Goal: Task Accomplishment & Management: Manage account settings

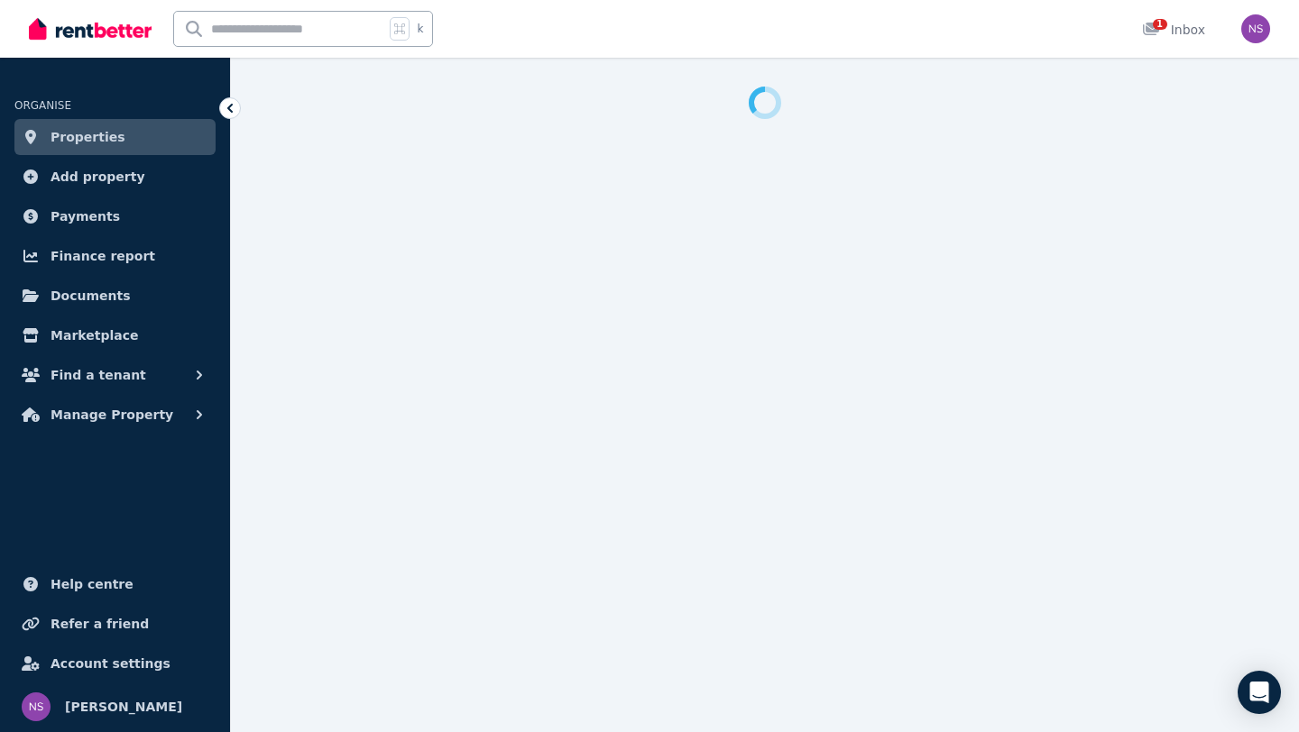
select select "**********"
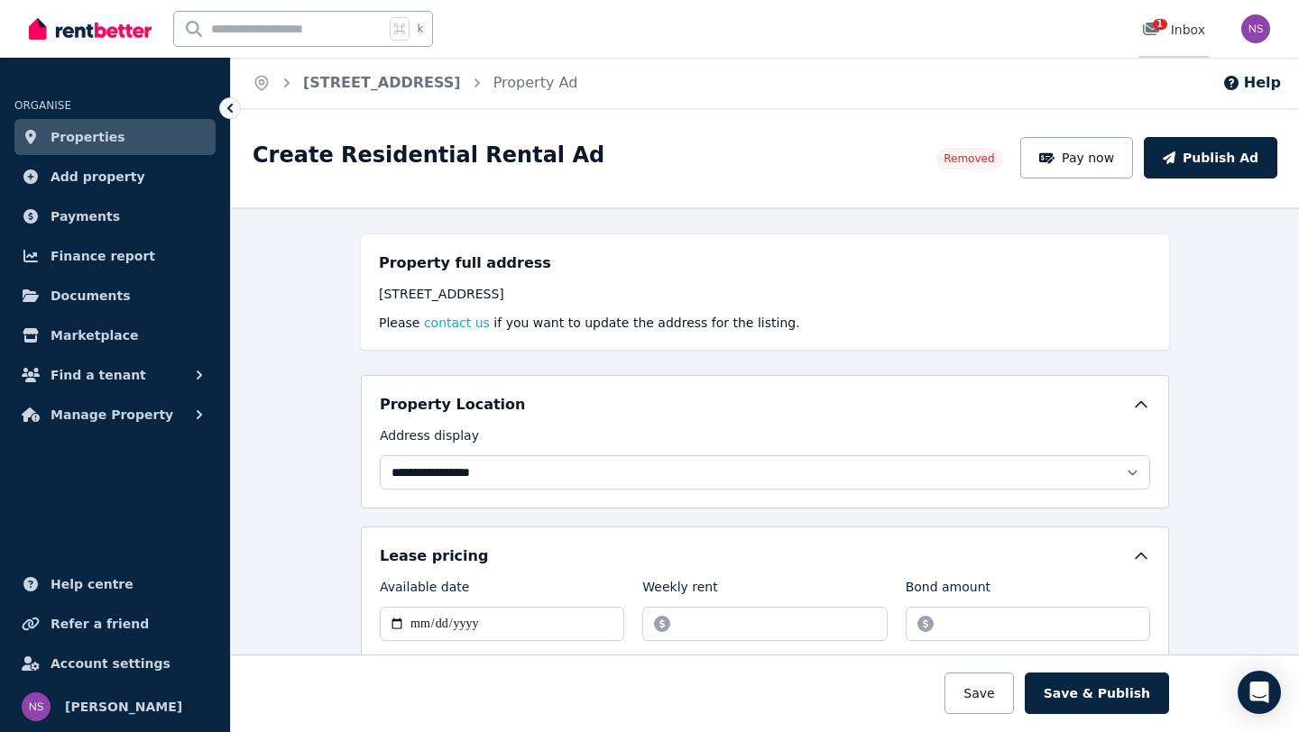
click at [1158, 25] on span "1" at bounding box center [1160, 24] width 14 height 11
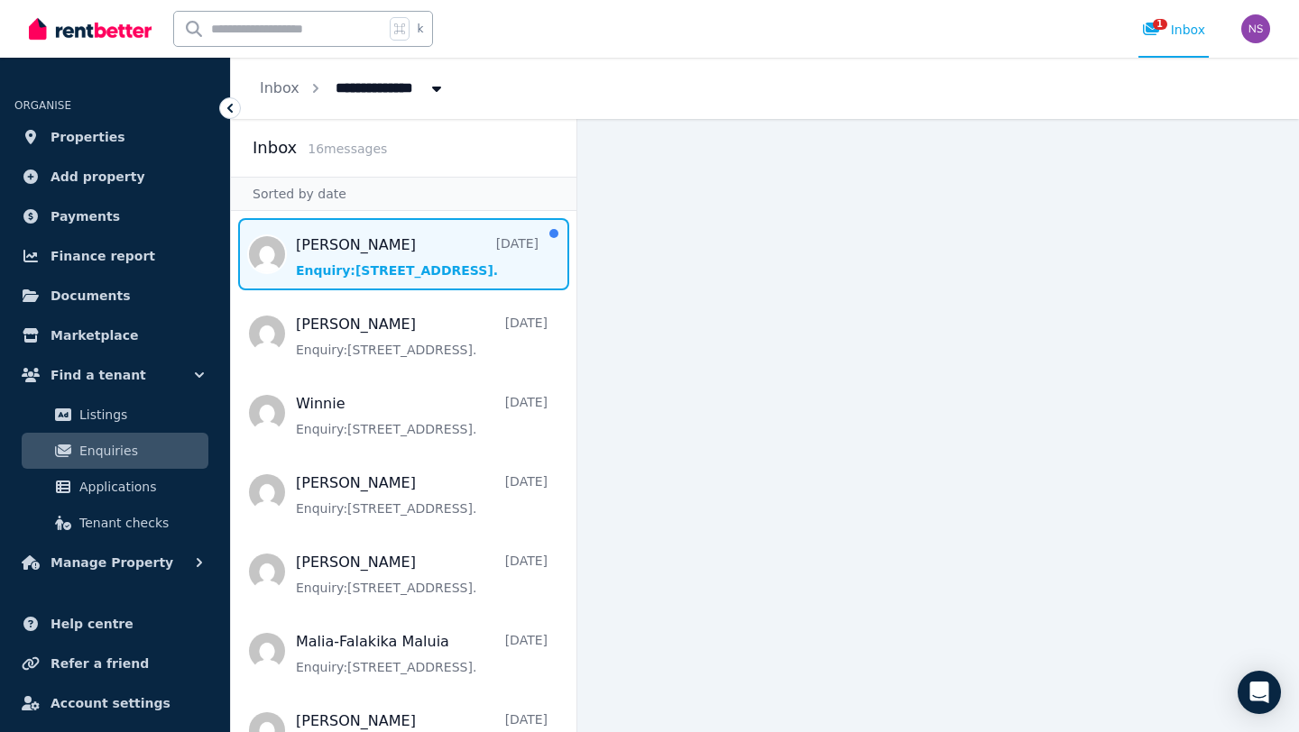
click at [342, 251] on span "Message list" at bounding box center [403, 254] width 345 height 72
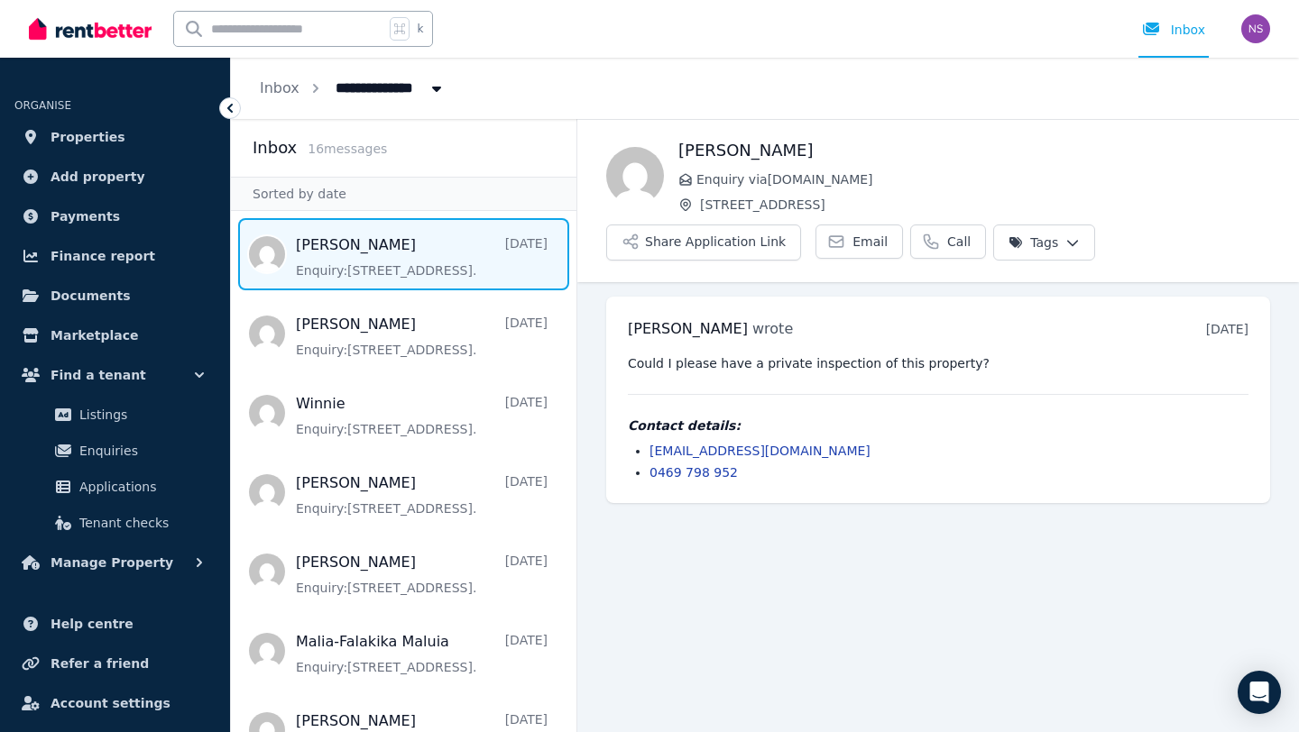
click at [228, 107] on icon at bounding box center [229, 108] width 5 height 9
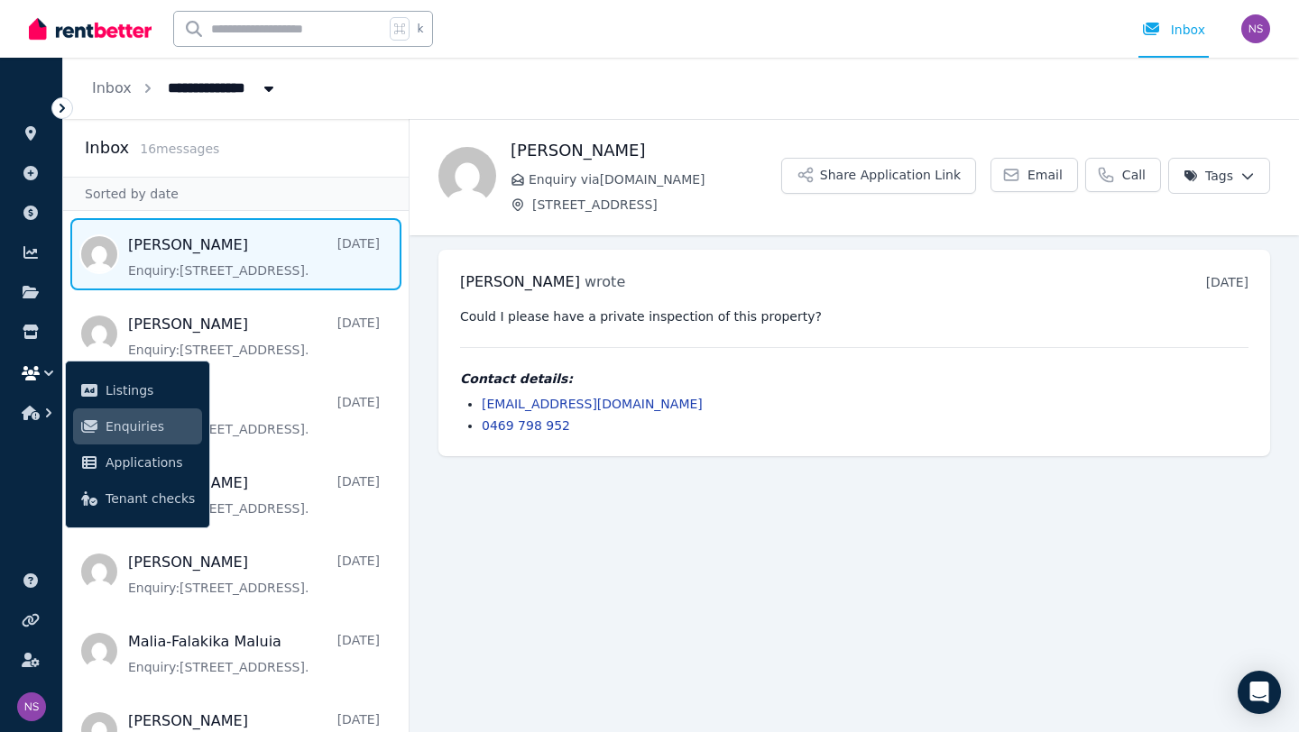
select select "**********"
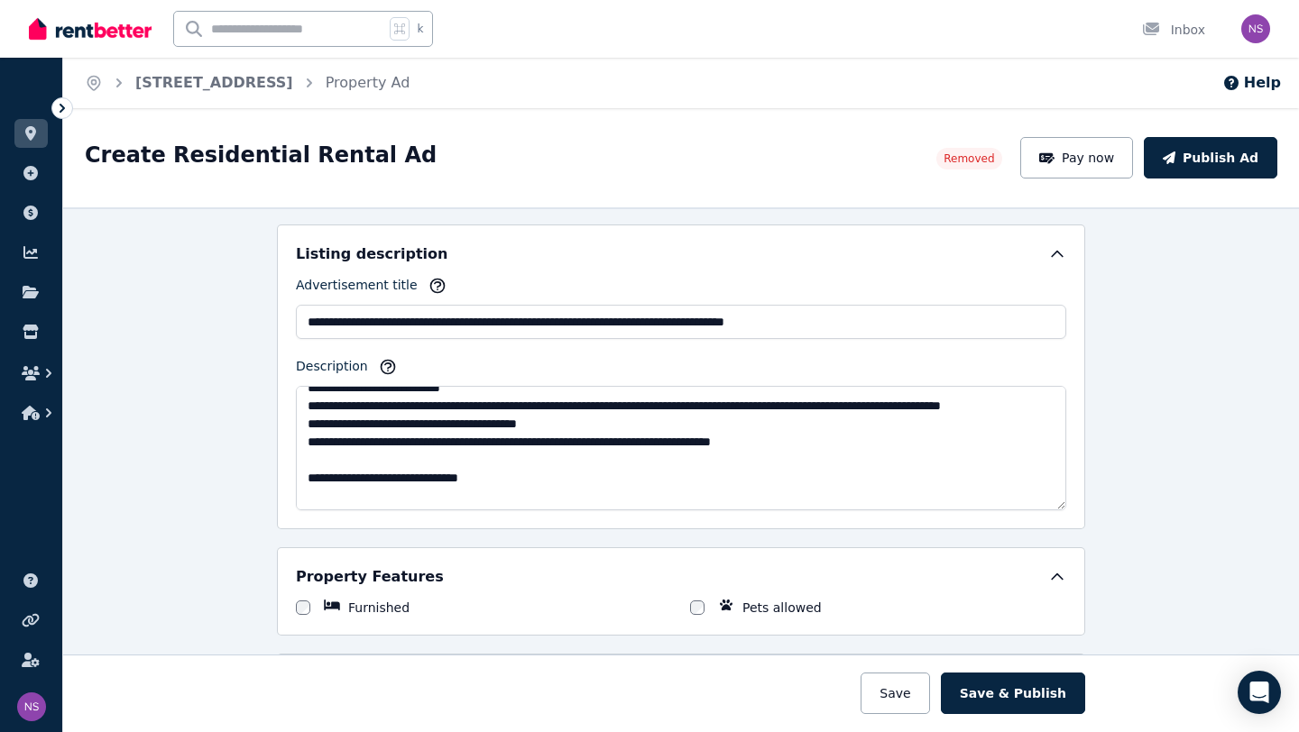
scroll to position [577, 0]
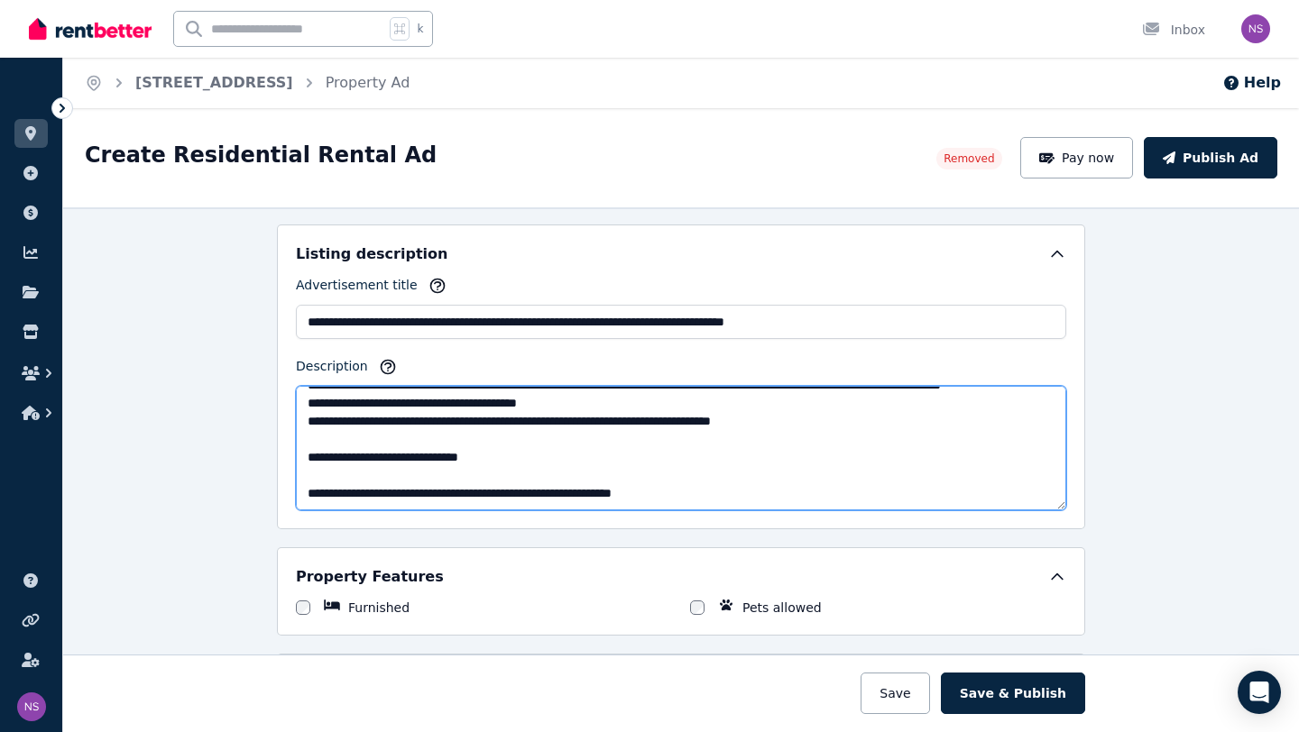
drag, startPoint x: 403, startPoint y: 456, endPoint x: 382, endPoint y: 457, distance: 21.7
click at [382, 457] on textarea "Description" at bounding box center [681, 448] width 770 height 124
click at [473, 459] on textarea "Description" at bounding box center [681, 448] width 770 height 124
click at [309, 493] on textarea "Description" at bounding box center [681, 448] width 770 height 124
click at [802, 495] on textarea "Description" at bounding box center [681, 448] width 770 height 124
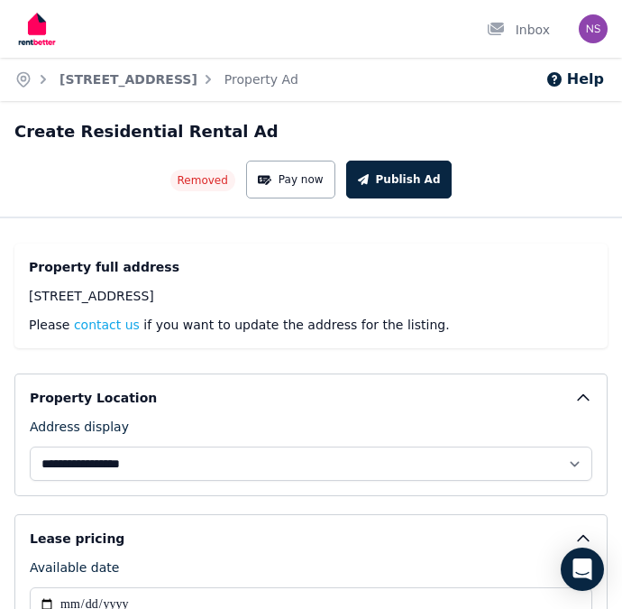
scroll to position [704, 0]
type textarea "**********"
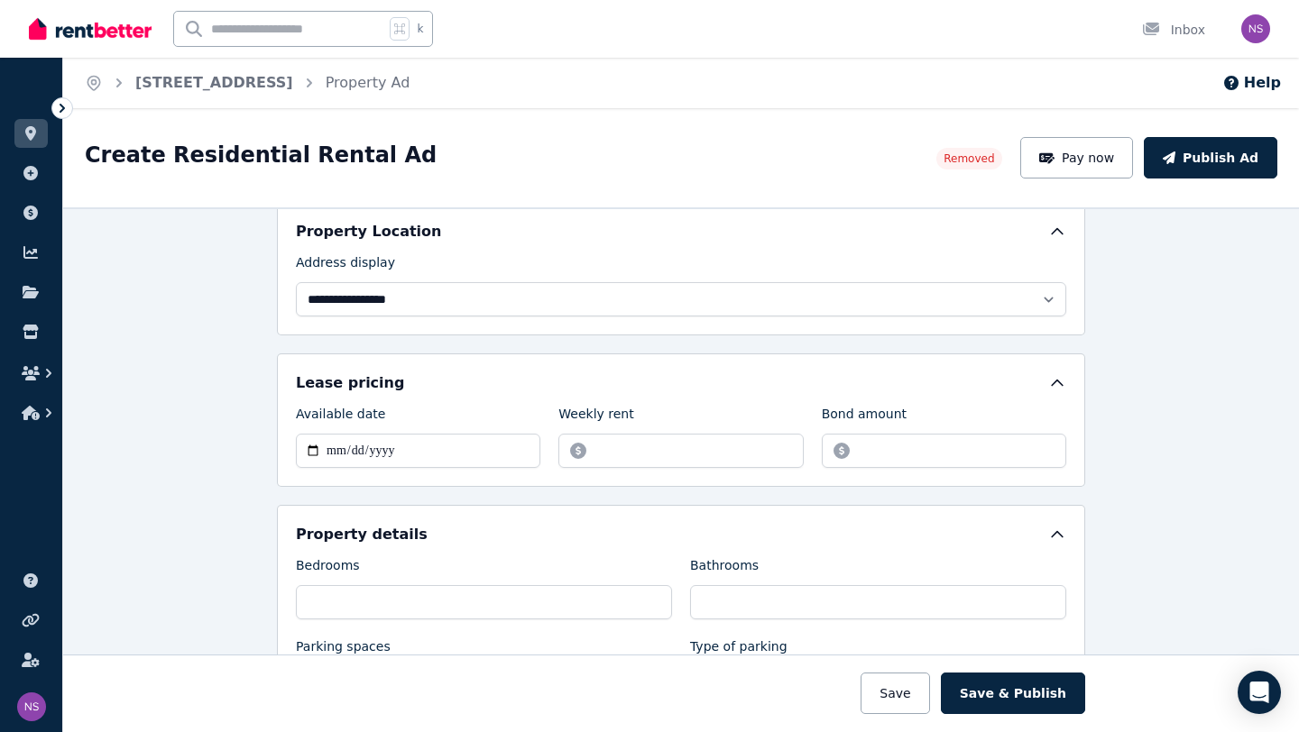
scroll to position [172, 0]
click at [617, 452] on input "******" at bounding box center [680, 452] width 244 height 34
type input "******"
click at [391, 451] on input "**********" at bounding box center [418, 452] width 244 height 34
click at [324, 453] on input "**********" at bounding box center [418, 452] width 244 height 34
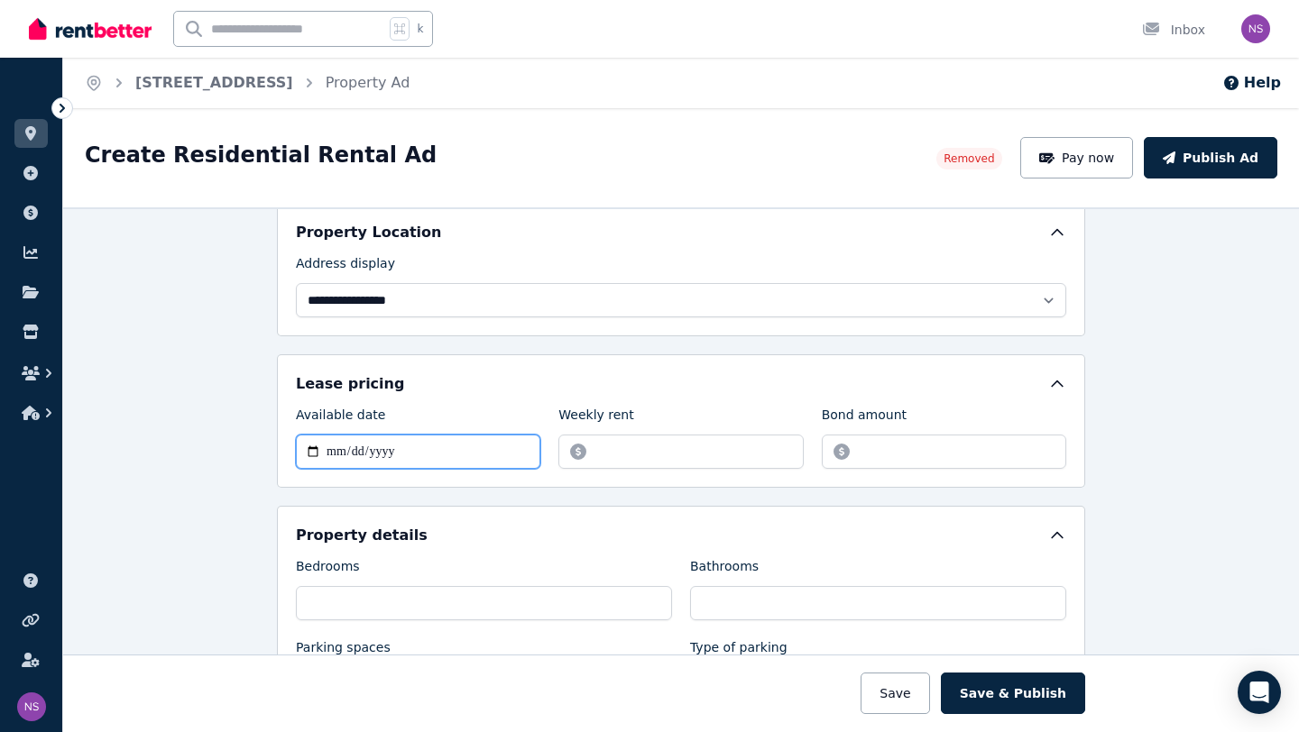
click at [344, 454] on input "**********" at bounding box center [418, 452] width 244 height 34
click at [316, 454] on input "**********" at bounding box center [418, 452] width 244 height 34
type input "**********"
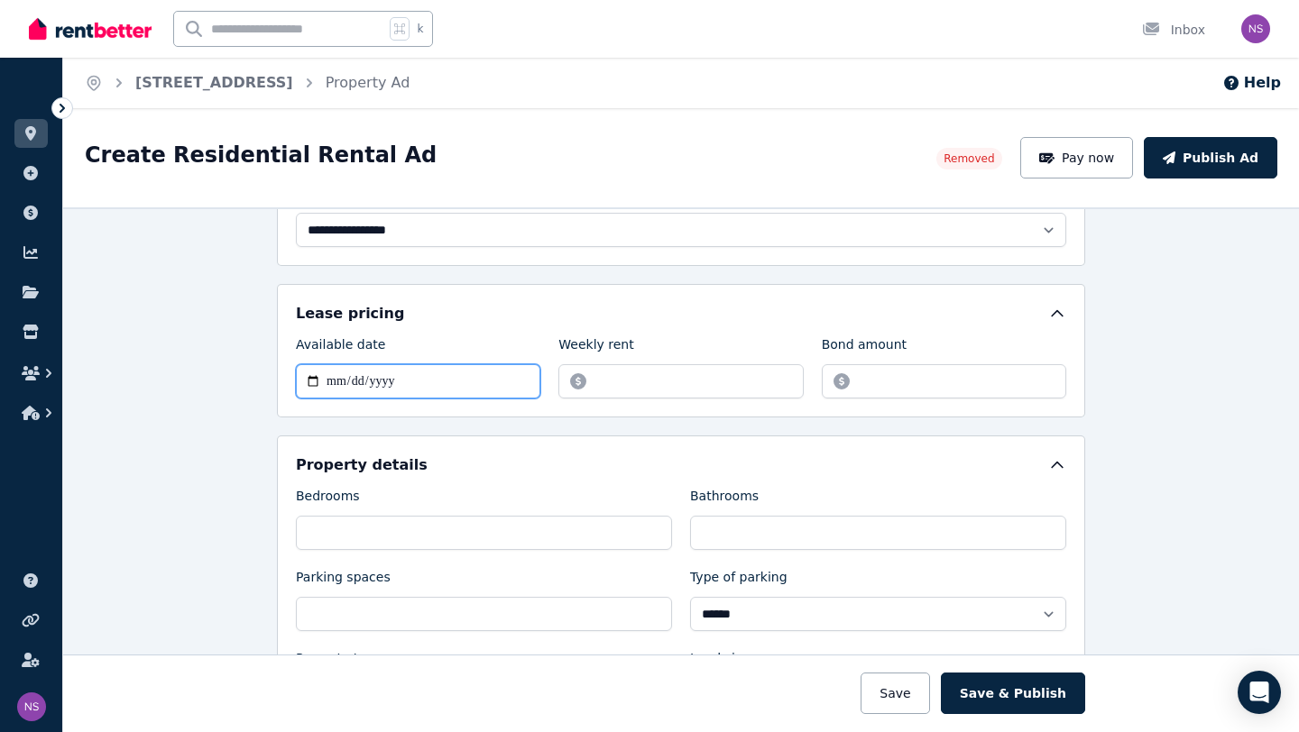
scroll to position [244, 0]
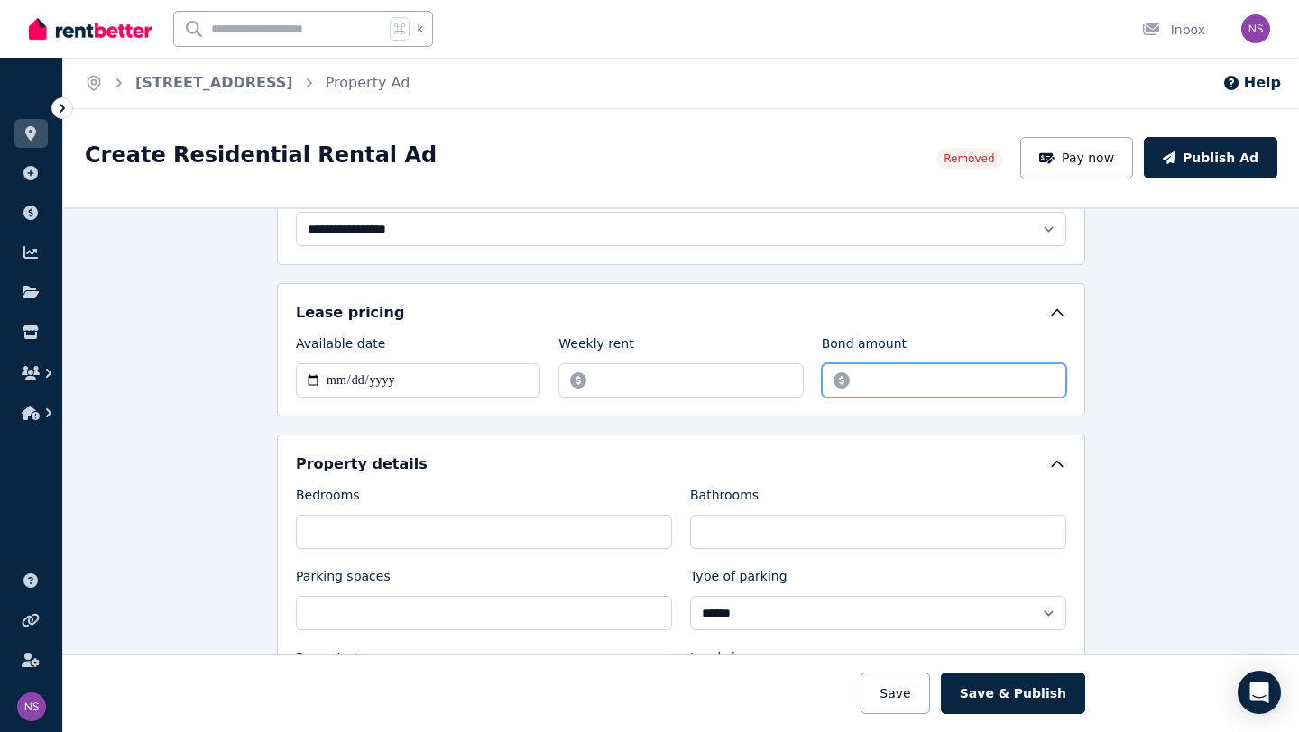
click at [872, 382] on input "*******" at bounding box center [944, 381] width 244 height 34
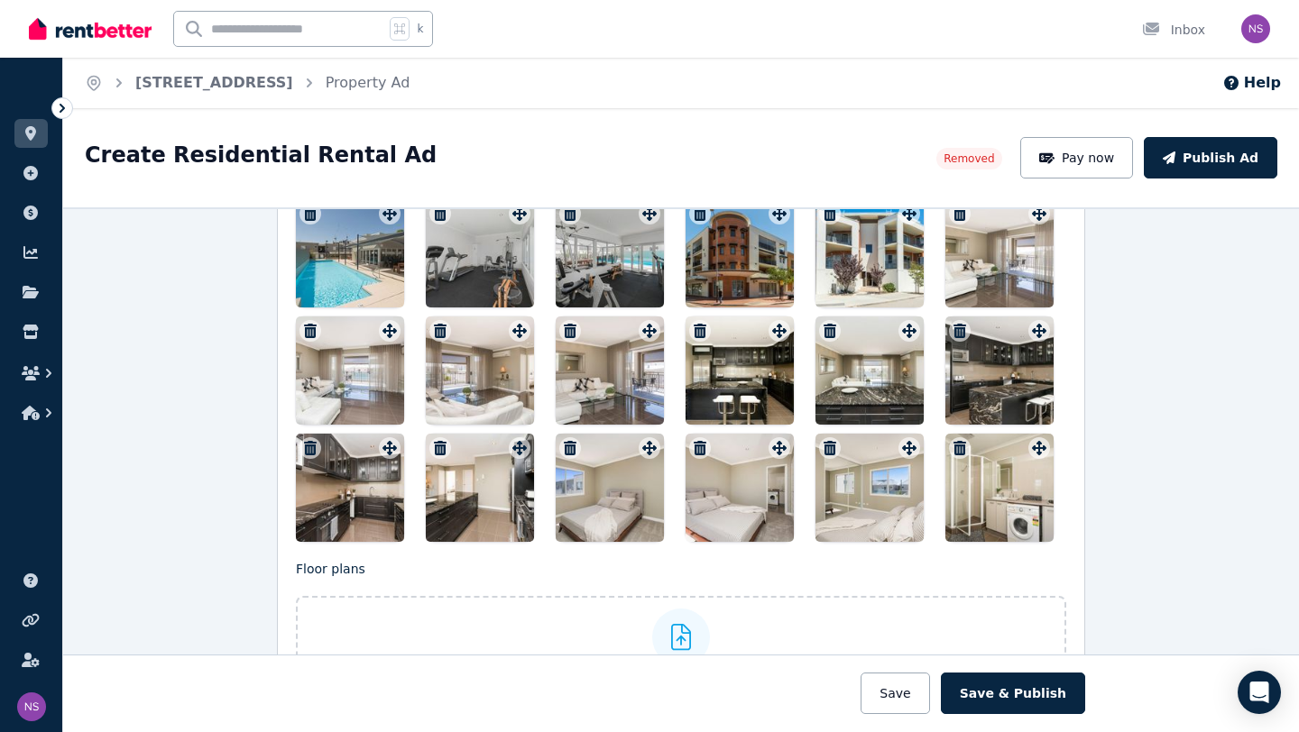
scroll to position [2234, 0]
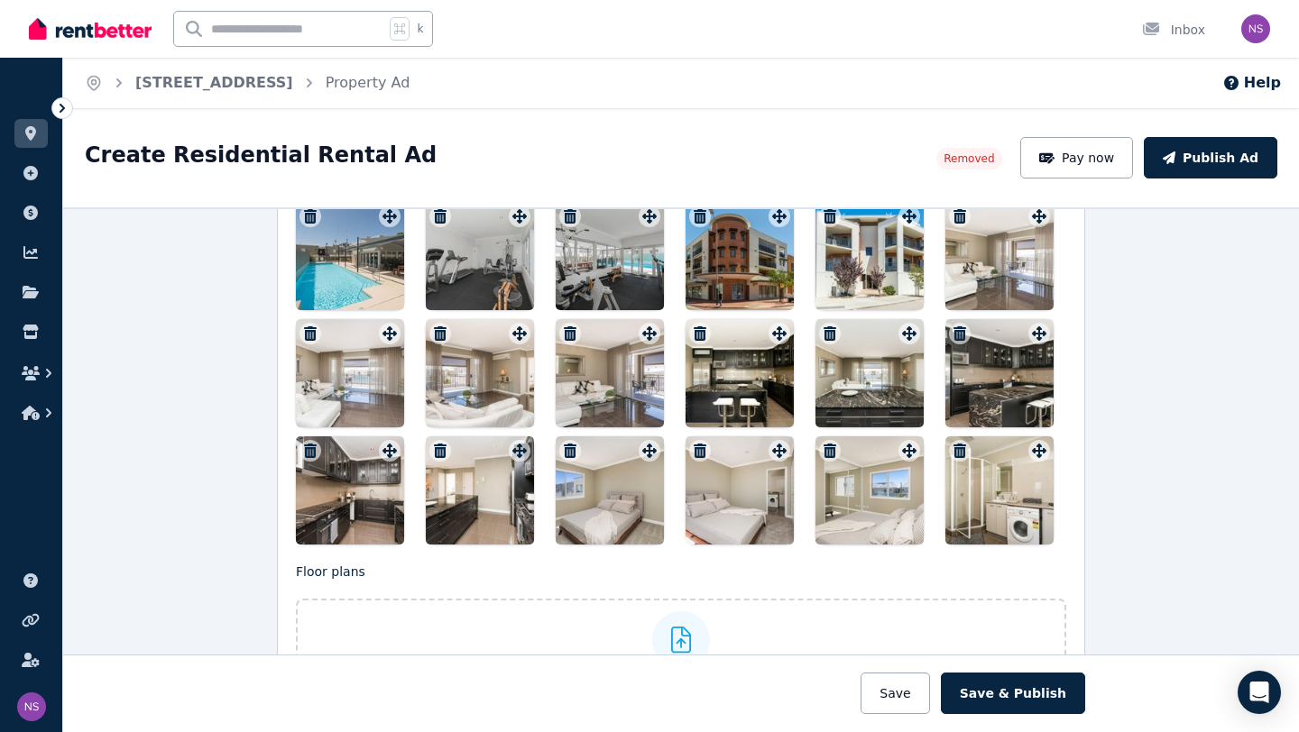
type input "*******"
drag, startPoint x: 725, startPoint y: 246, endPoint x: 751, endPoint y: 260, distance: 29.5
click at [751, 260] on div at bounding box center [740, 256] width 108 height 108
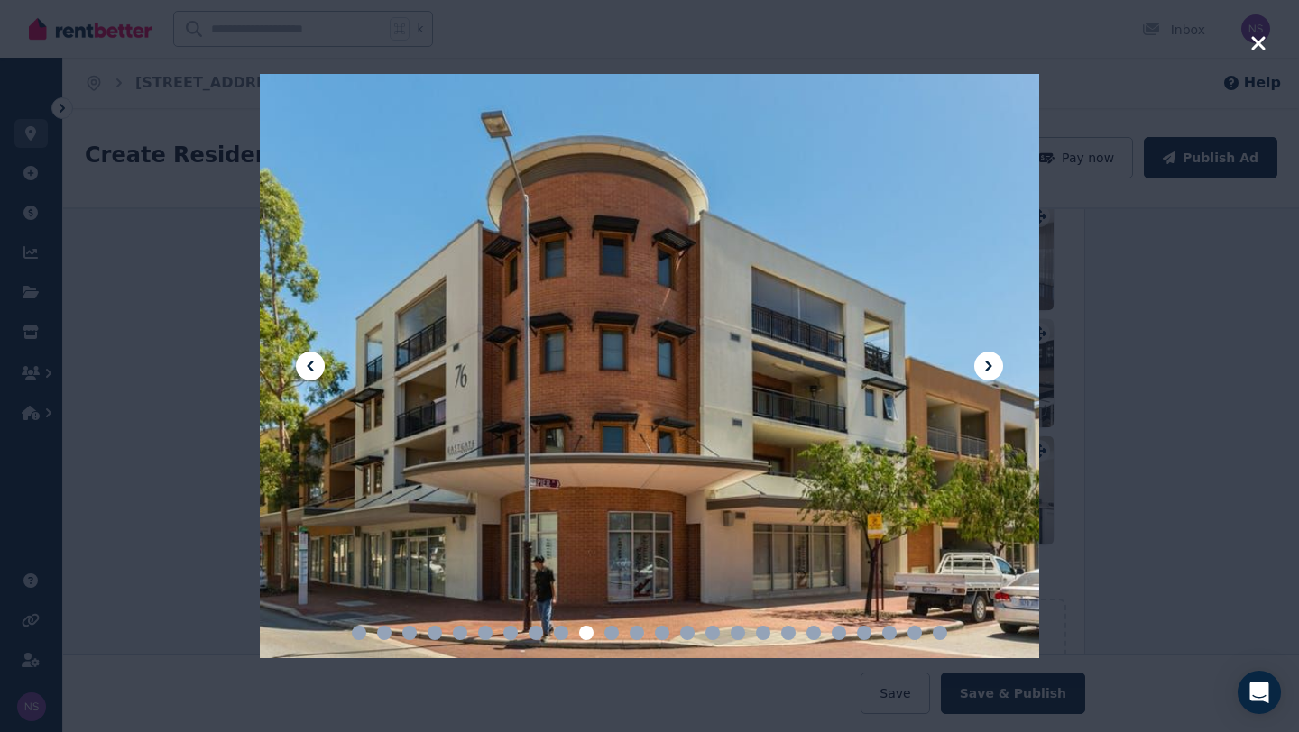
click at [1260, 45] on icon "button" at bounding box center [1258, 43] width 14 height 14
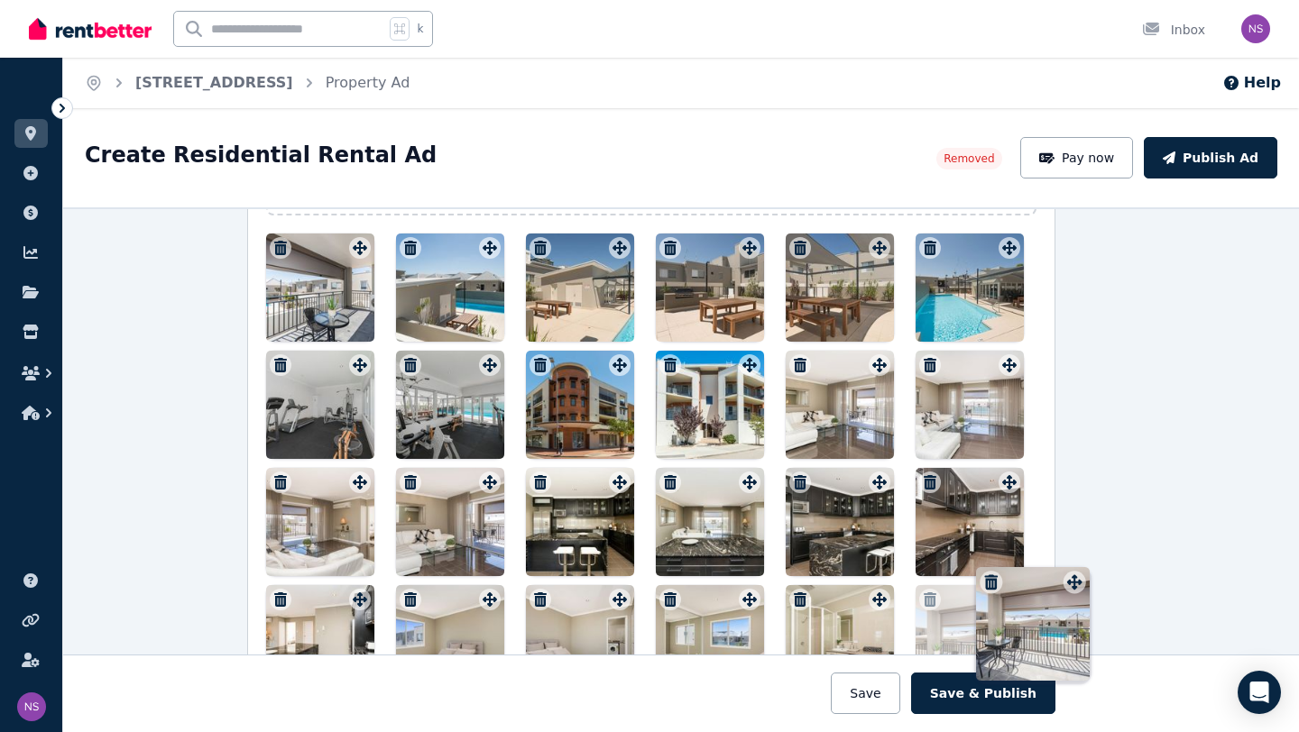
scroll to position [2086, 40]
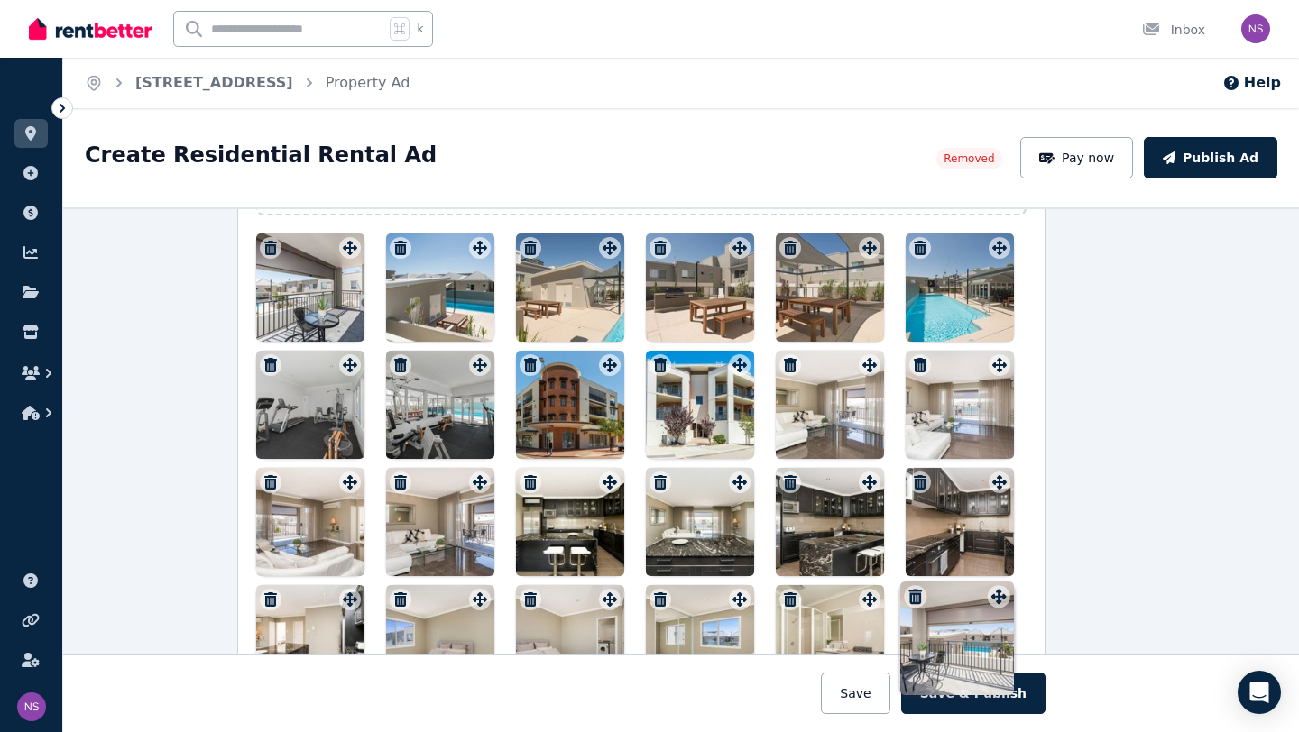
drag, startPoint x: 391, startPoint y: 256, endPoint x: 999, endPoint y: 589, distance: 693.9
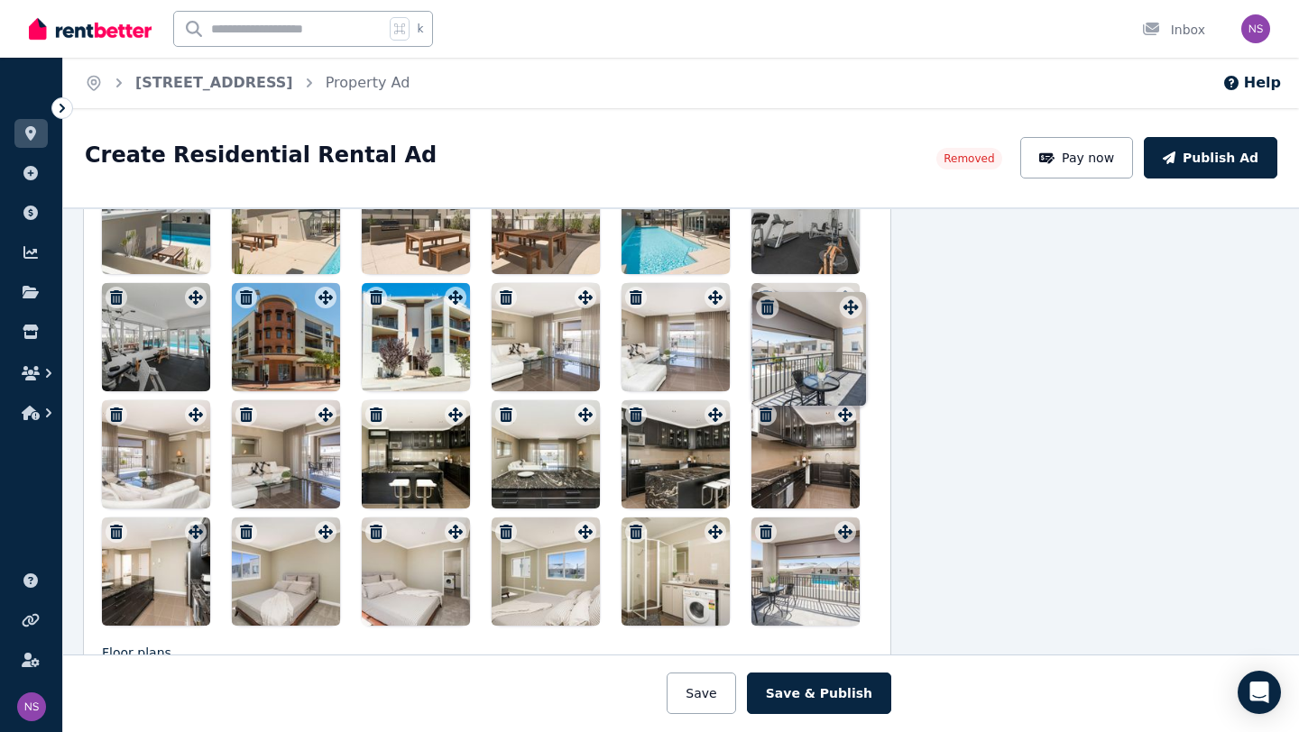
scroll to position [2137, 194]
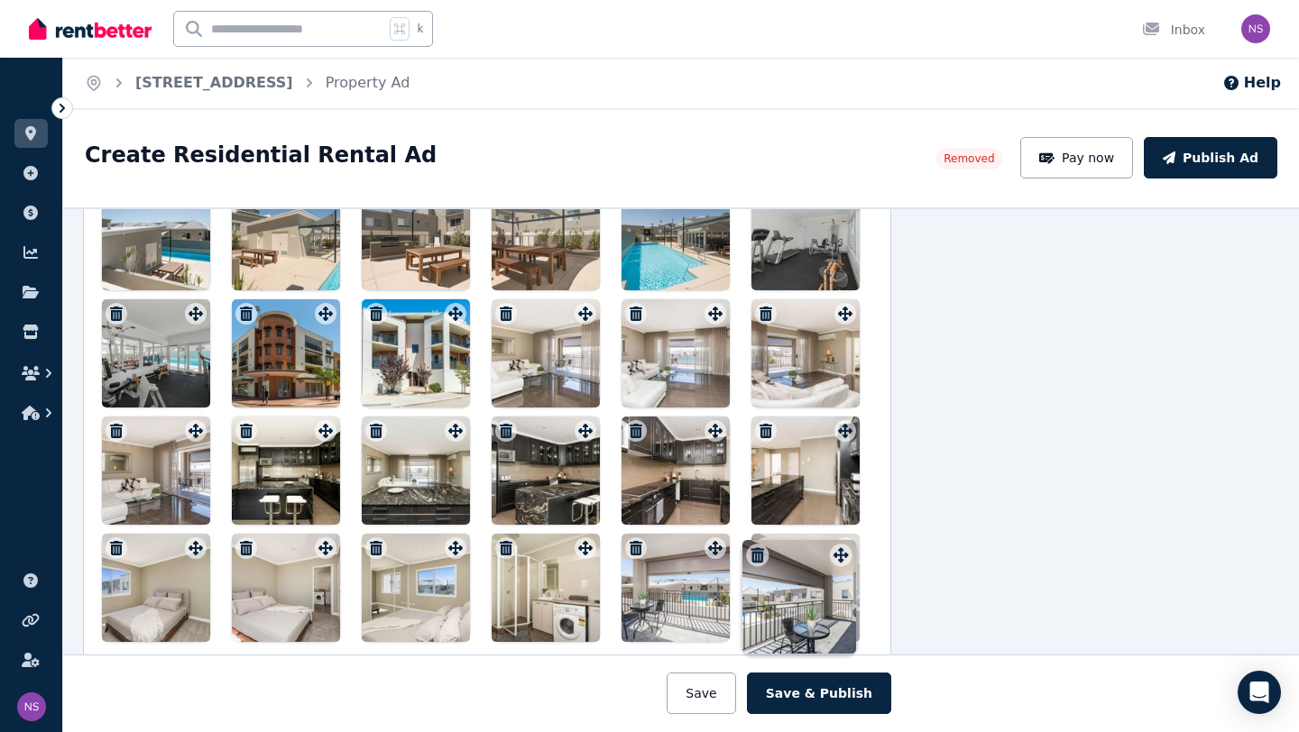
drag, startPoint x: 349, startPoint y: 251, endPoint x: 838, endPoint y: 542, distance: 569.1
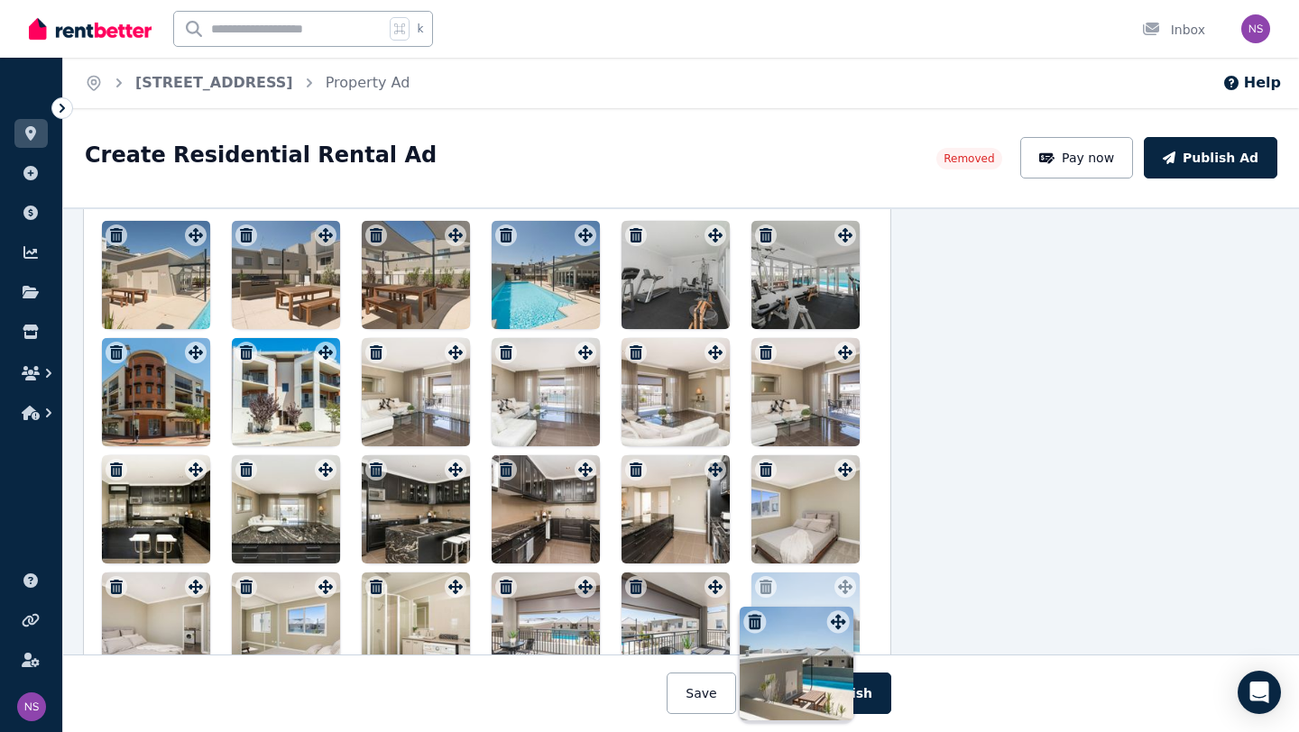
scroll to position [2104, 194]
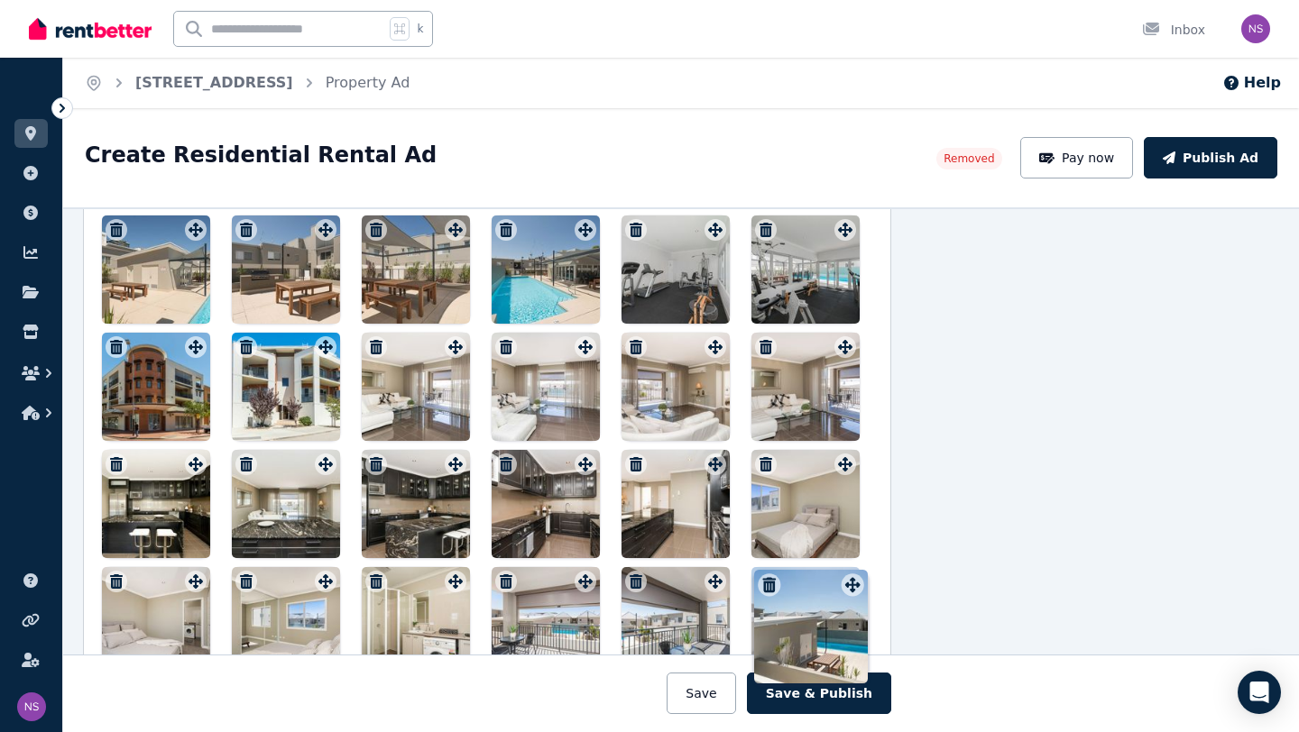
drag, startPoint x: 198, startPoint y: 285, endPoint x: 852, endPoint y: 571, distance: 714.6
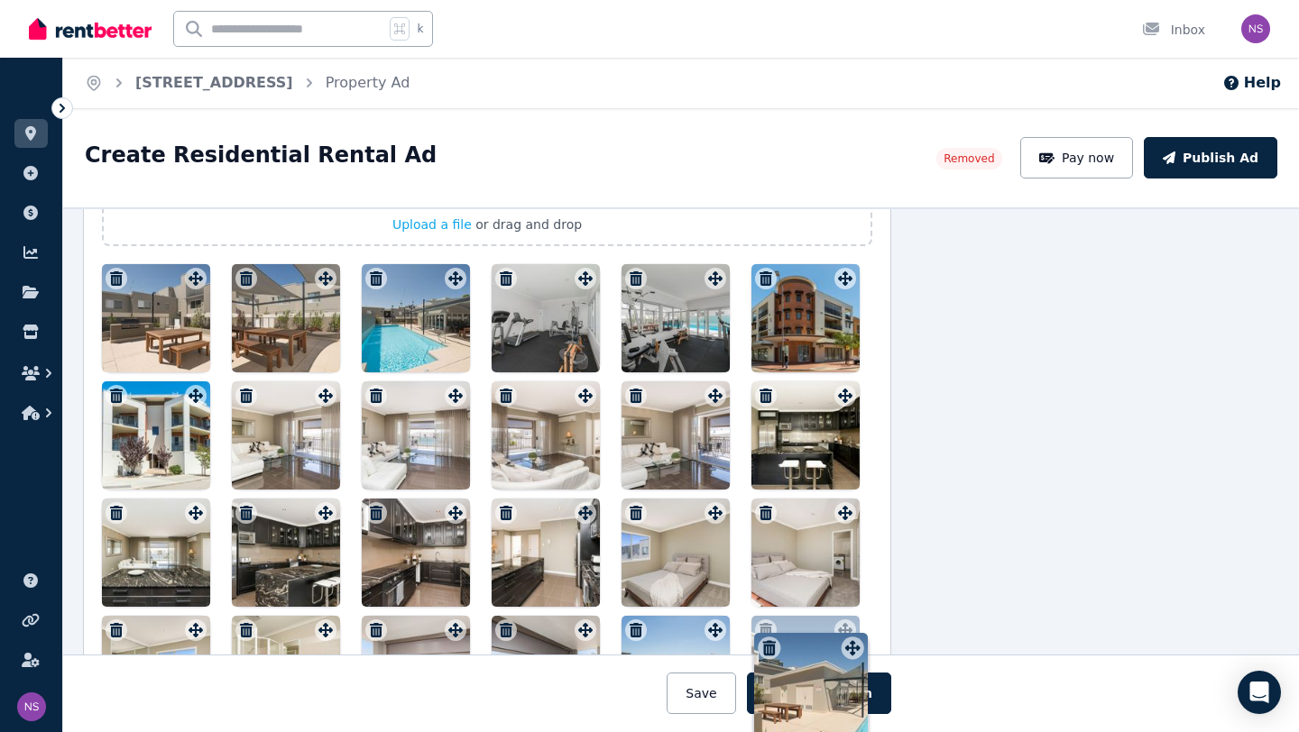
scroll to position [2065, 194]
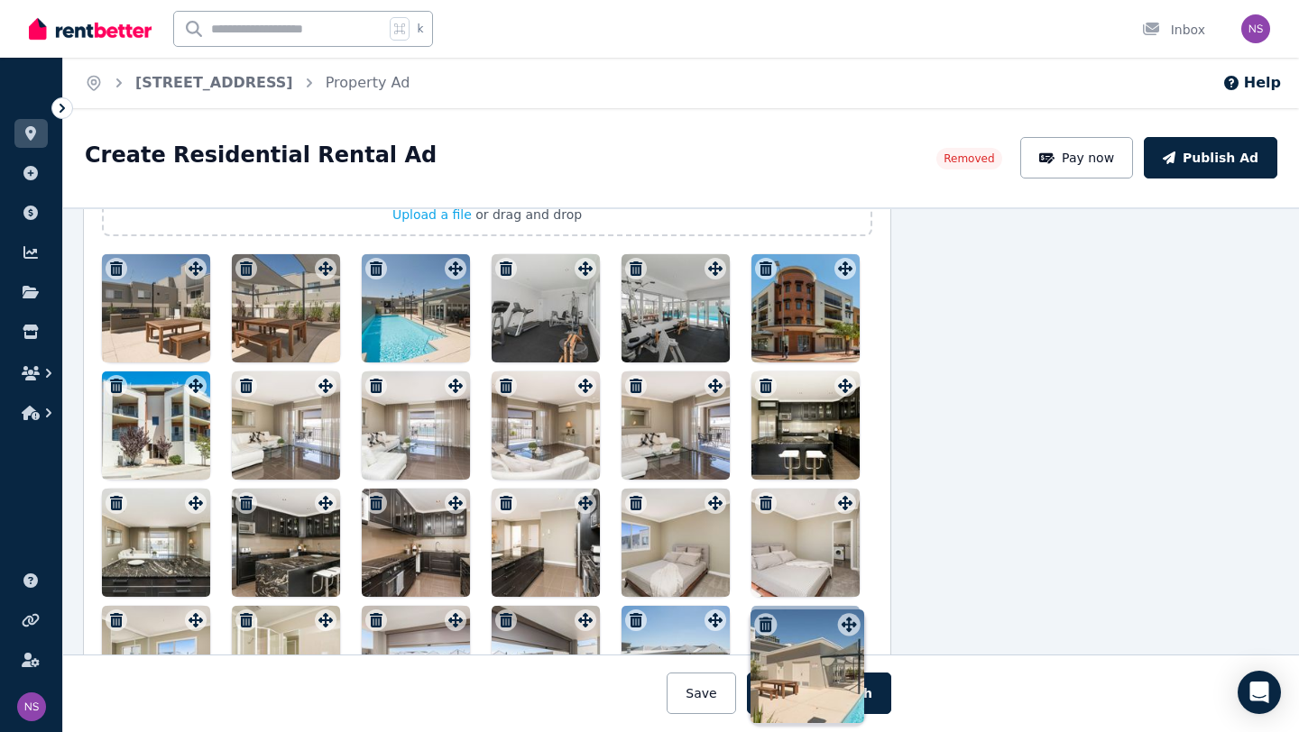
drag, startPoint x: 196, startPoint y: 286, endPoint x: 847, endPoint y: 609, distance: 727.0
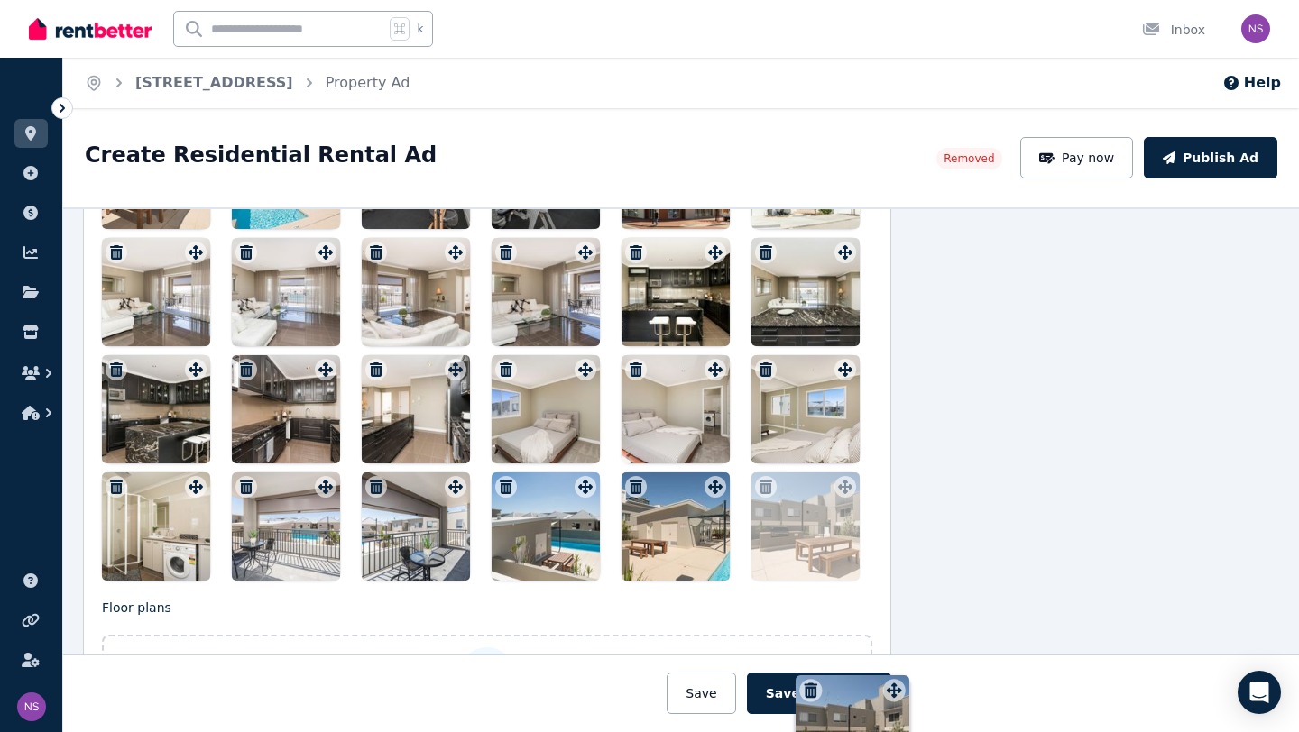
scroll to position [2213, 194]
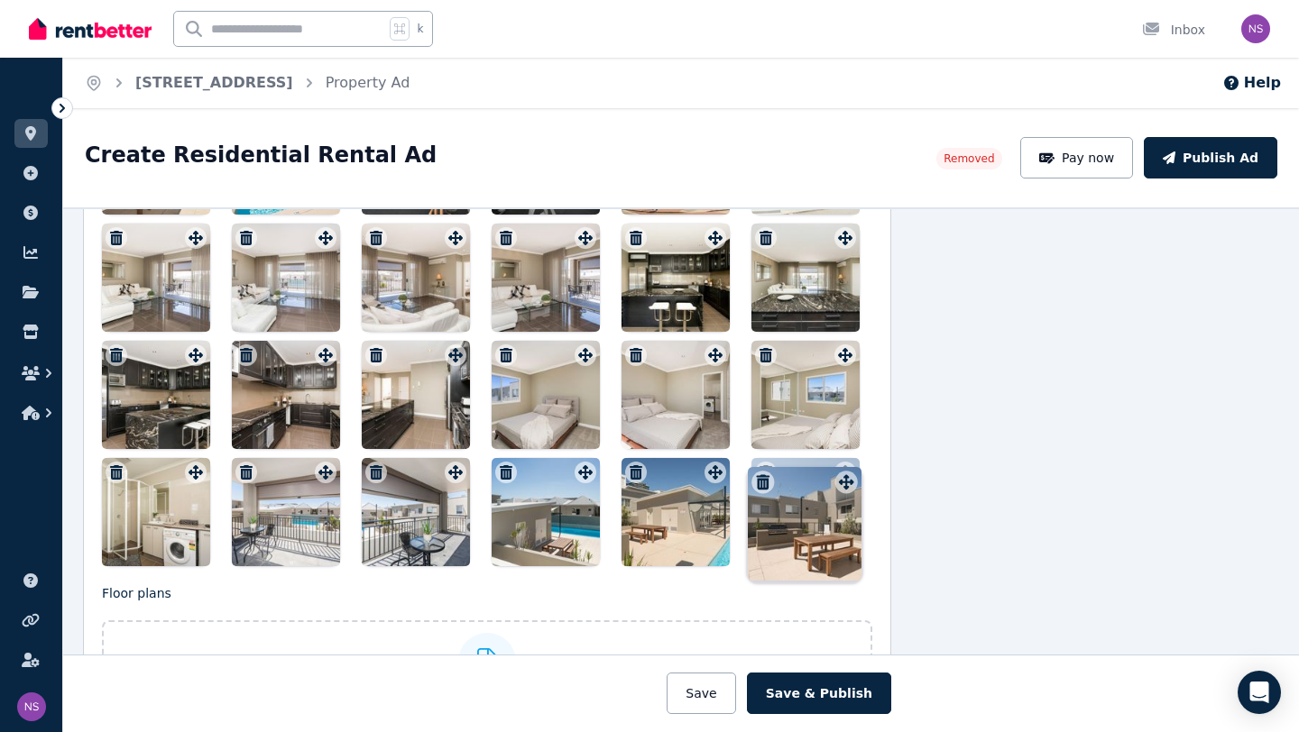
drag, startPoint x: 198, startPoint y: 324, endPoint x: 848, endPoint y: 472, distance: 666.1
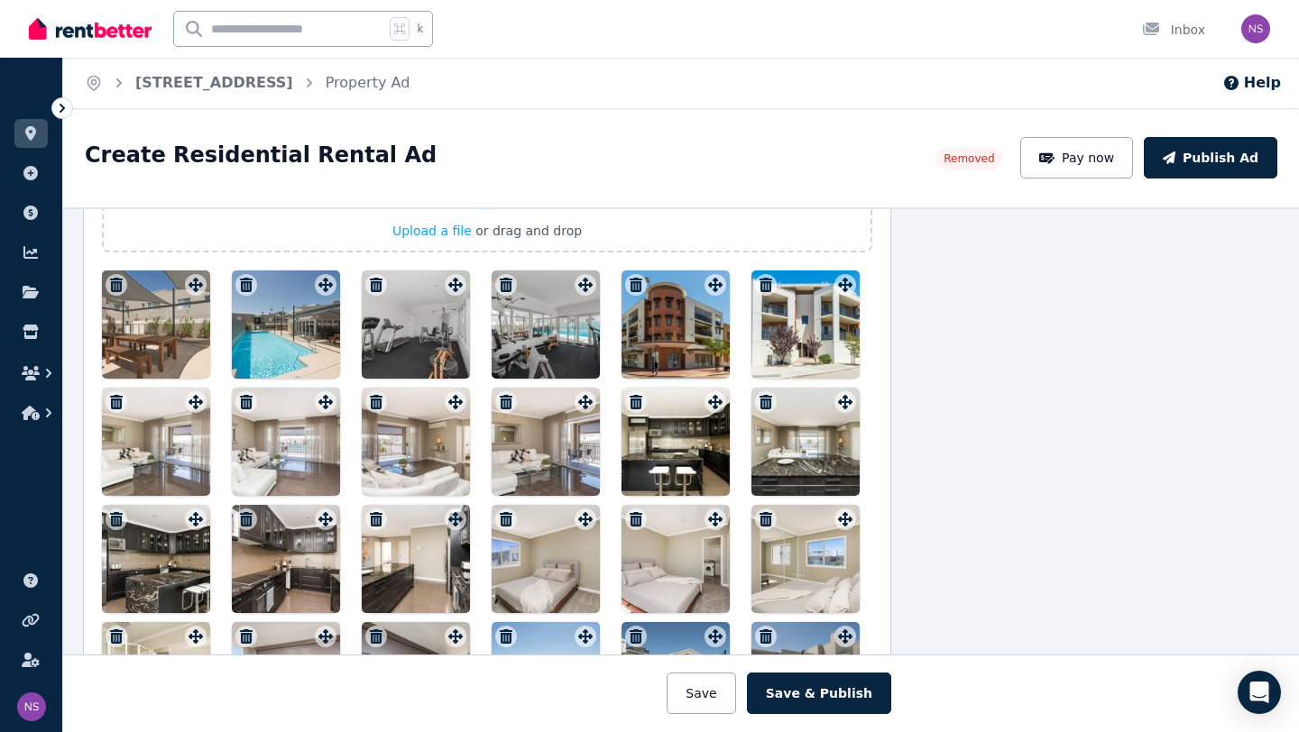
scroll to position [1927, 194]
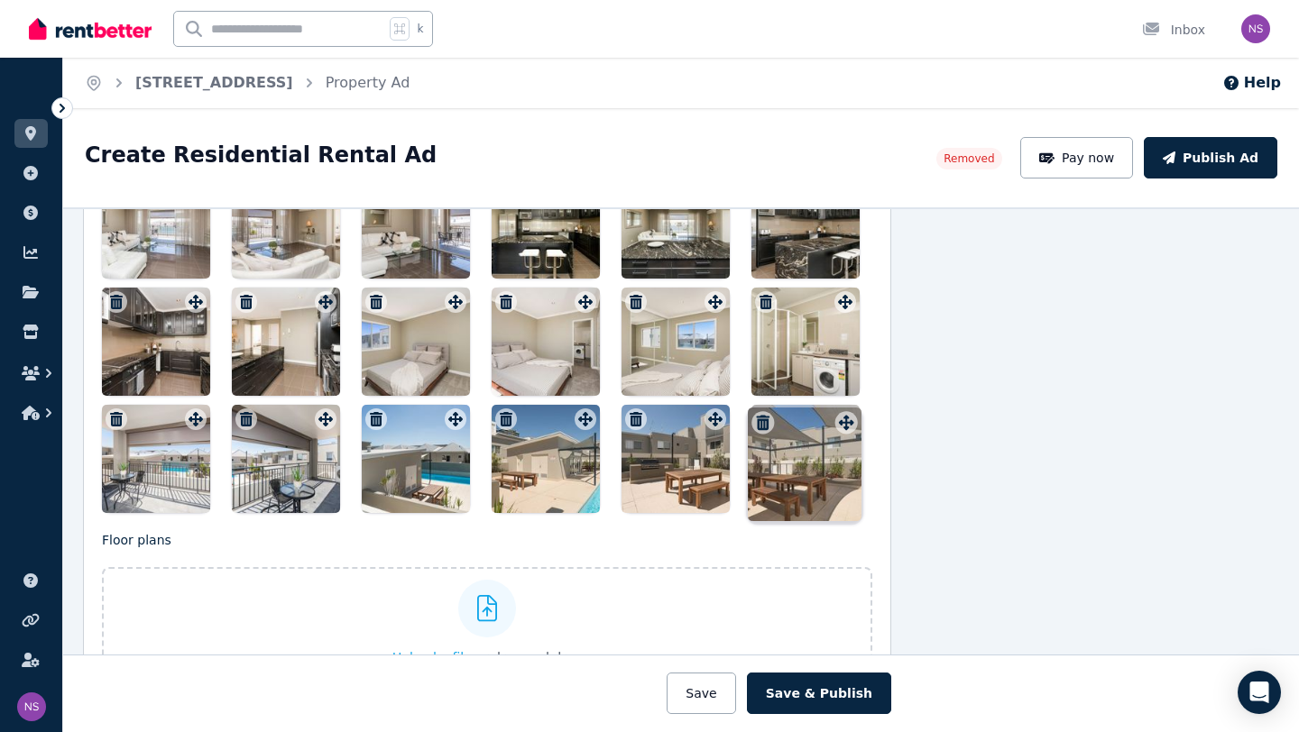
drag, startPoint x: 195, startPoint y: 407, endPoint x: 844, endPoint y: 407, distance: 649.5
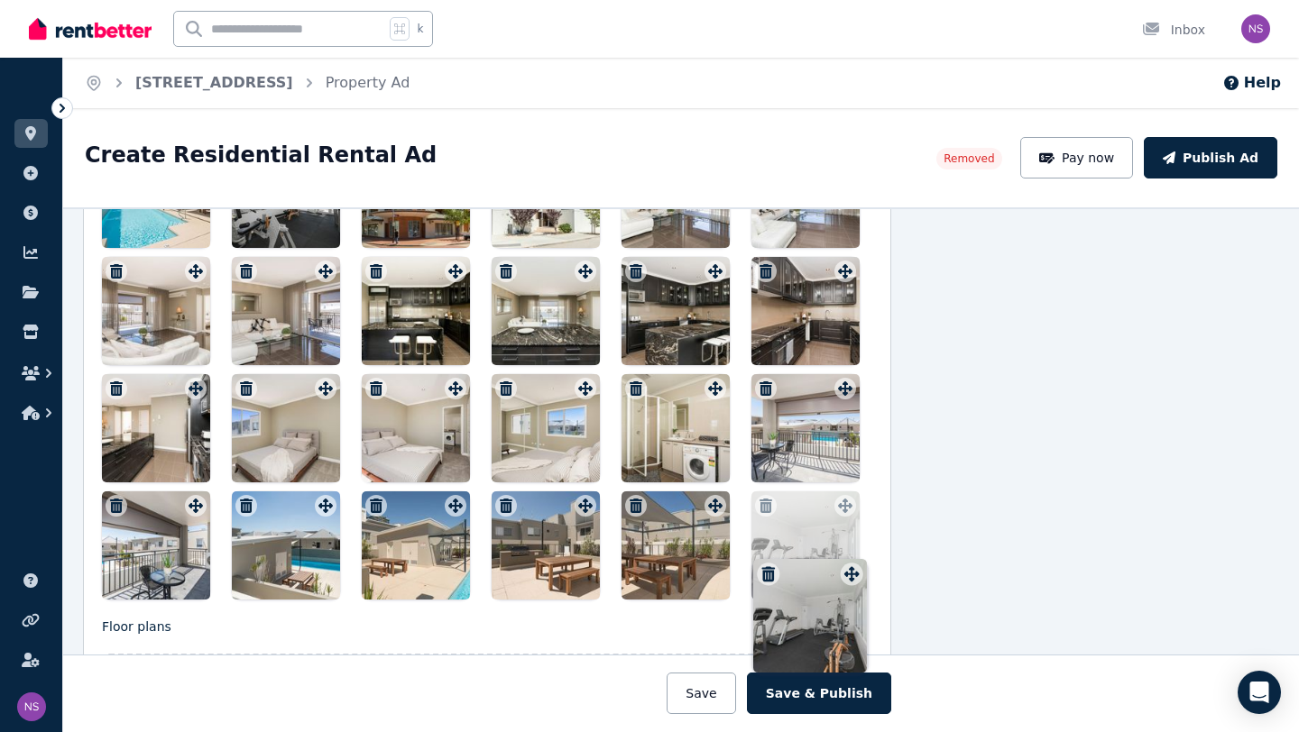
scroll to position [2180, 194]
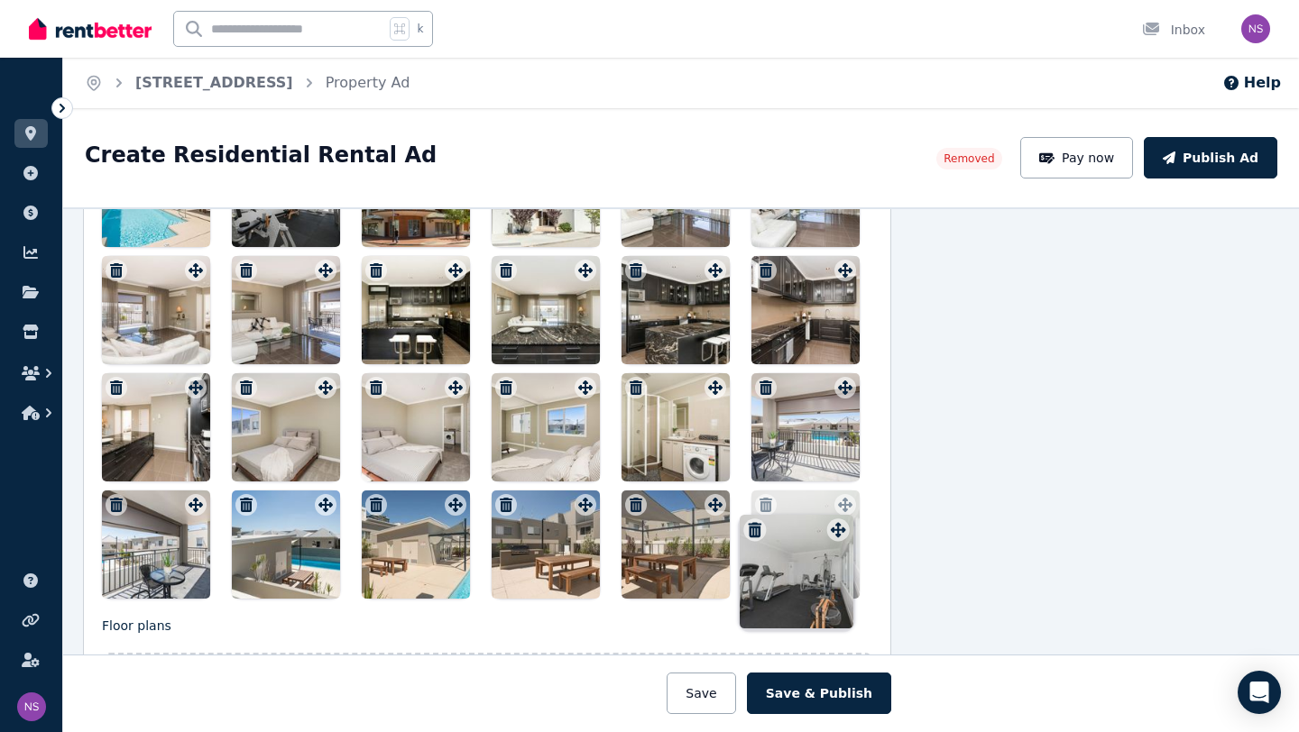
drag, startPoint x: 330, startPoint y: 290, endPoint x: 841, endPoint y: 516, distance: 558.1
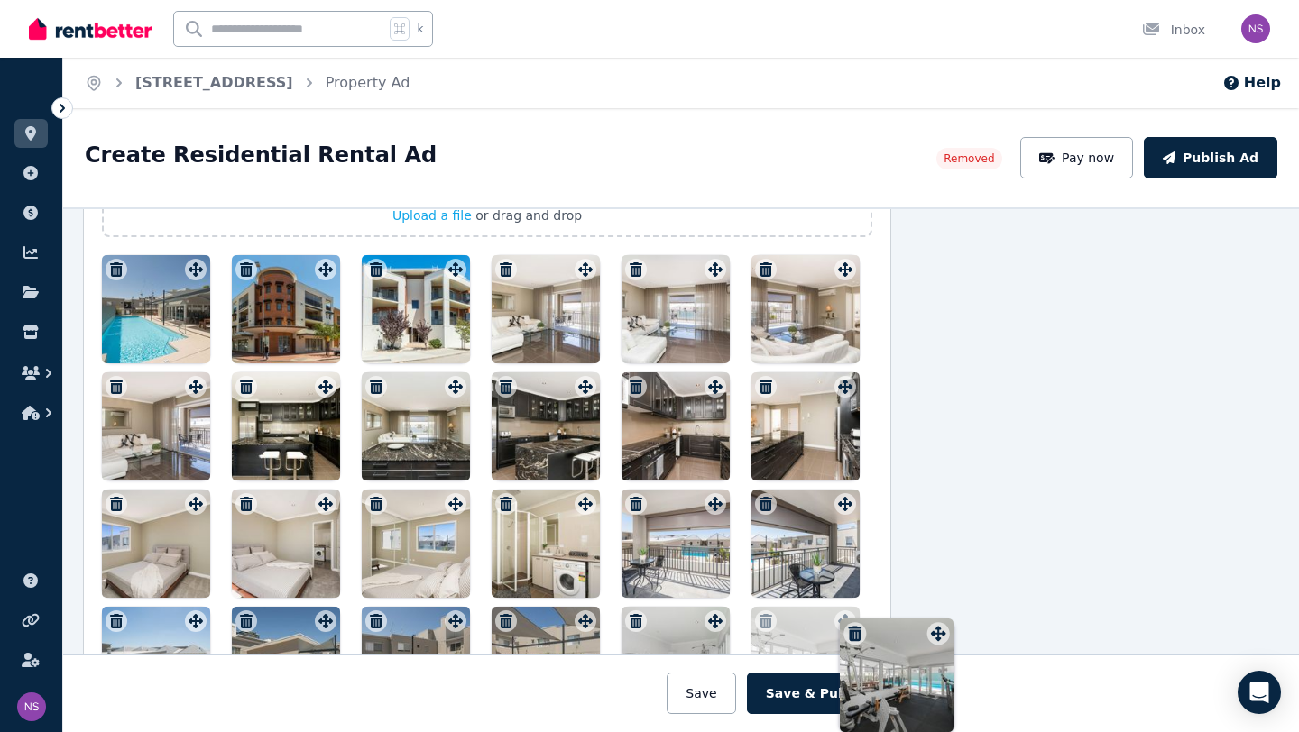
scroll to position [2070, 194]
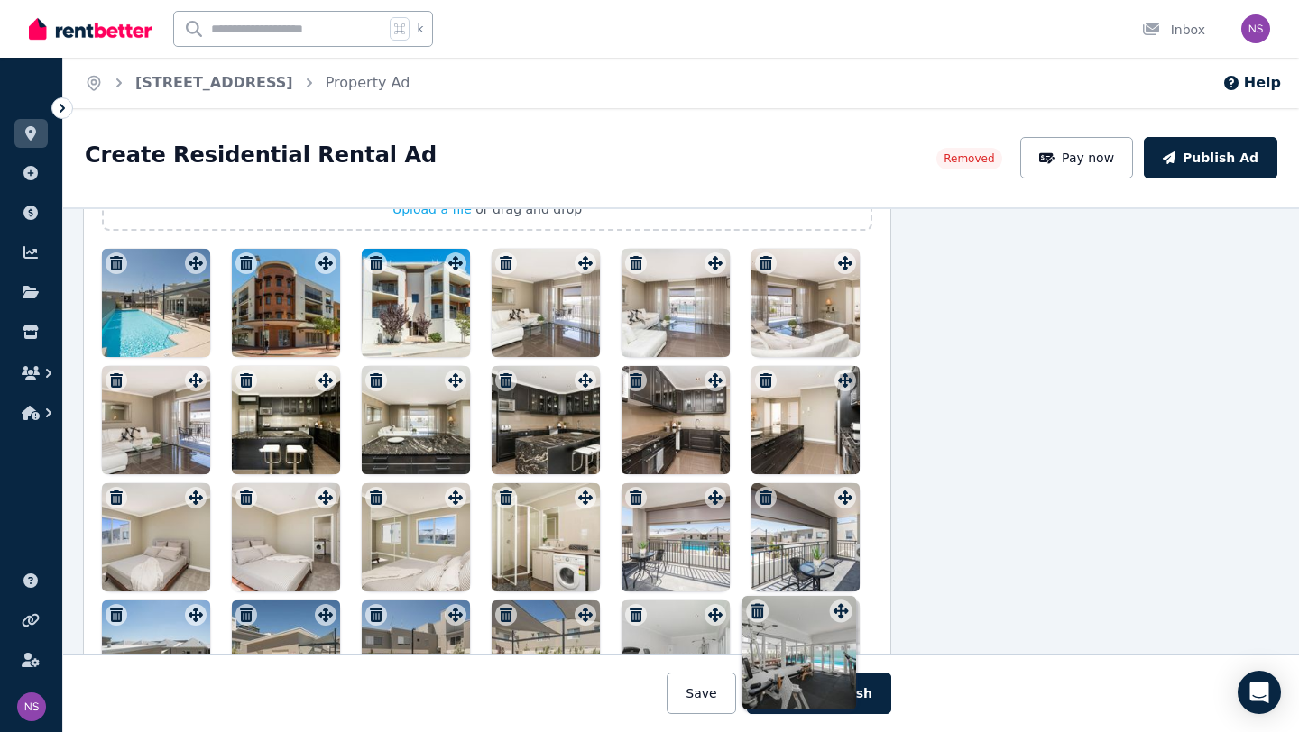
drag, startPoint x: 326, startPoint y: 271, endPoint x: 839, endPoint y: 596, distance: 607.9
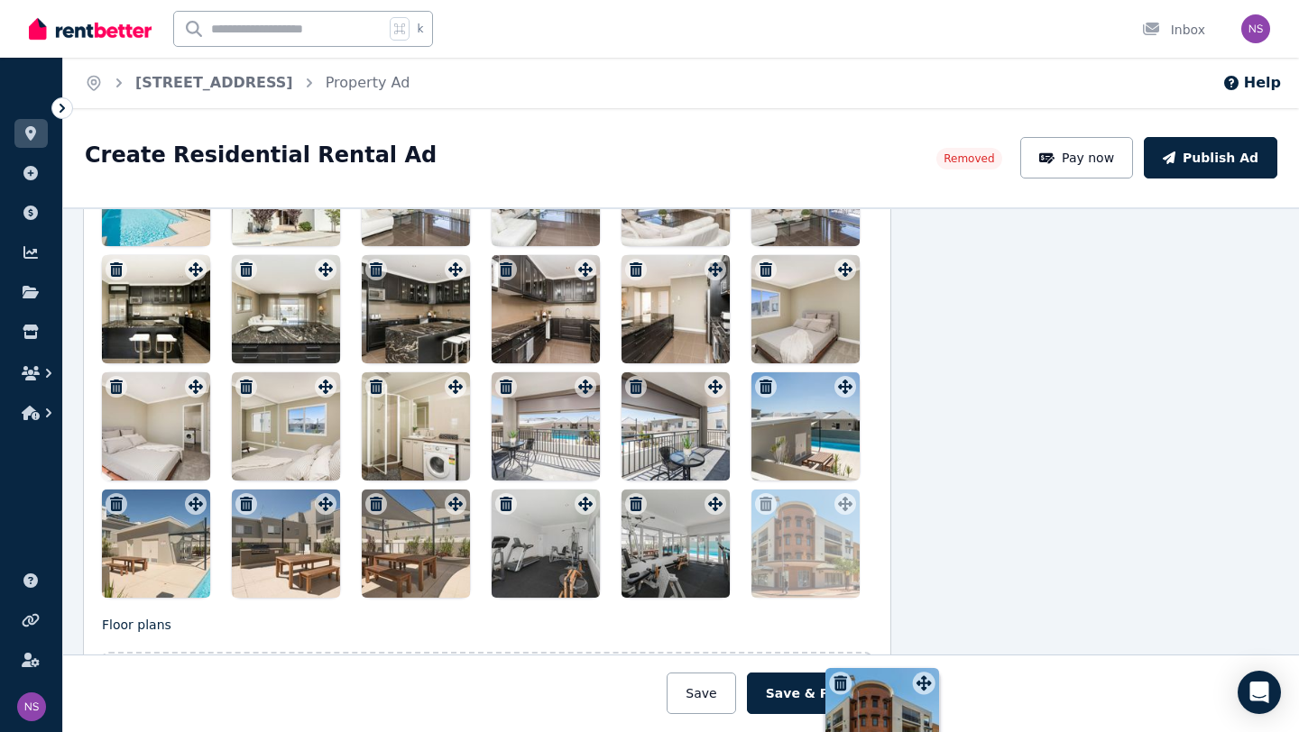
scroll to position [2217, 194]
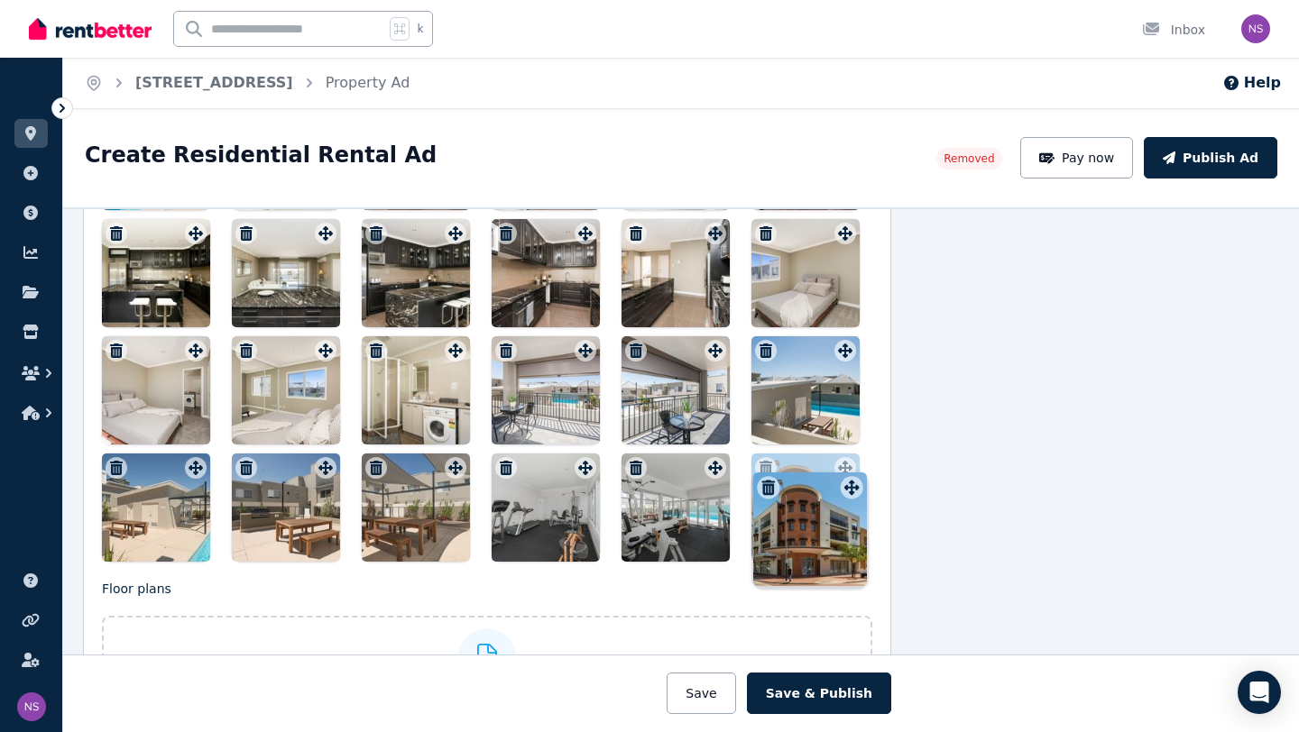
drag, startPoint x: 325, startPoint y: 263, endPoint x: 849, endPoint y: 472, distance: 564.0
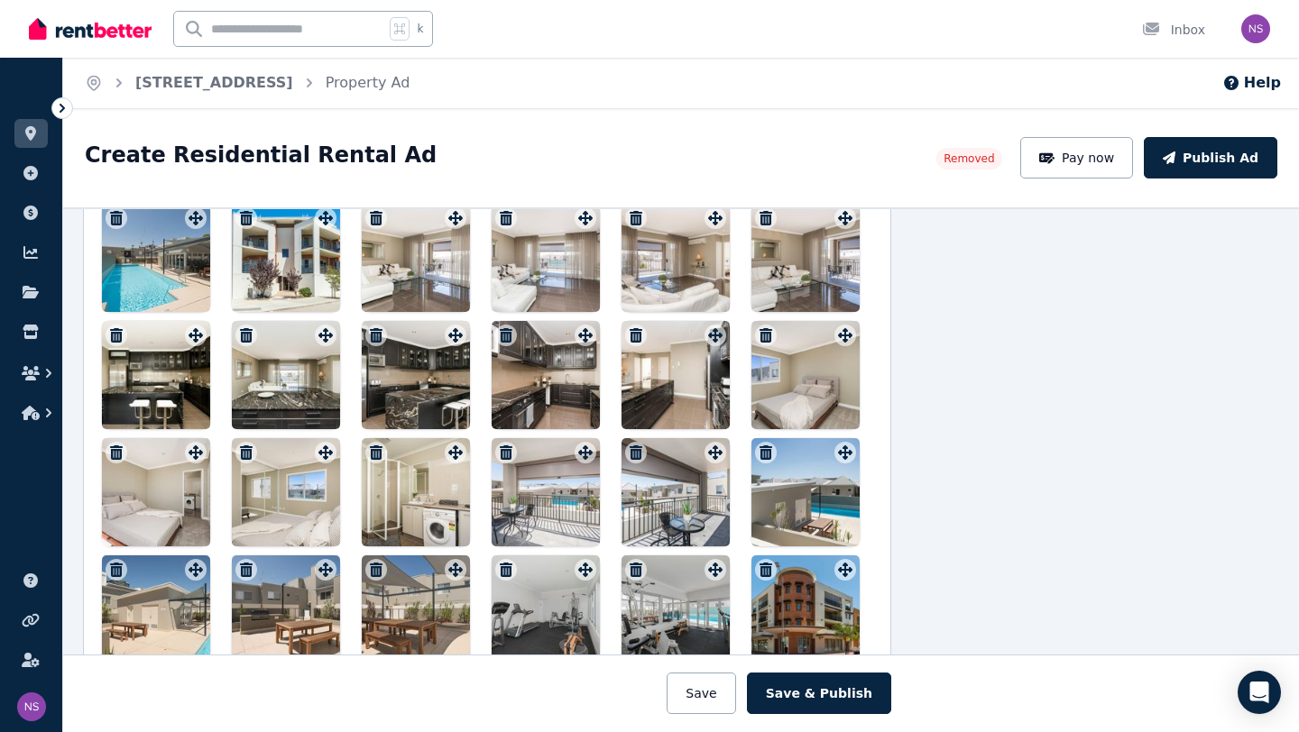
scroll to position [2095, 194]
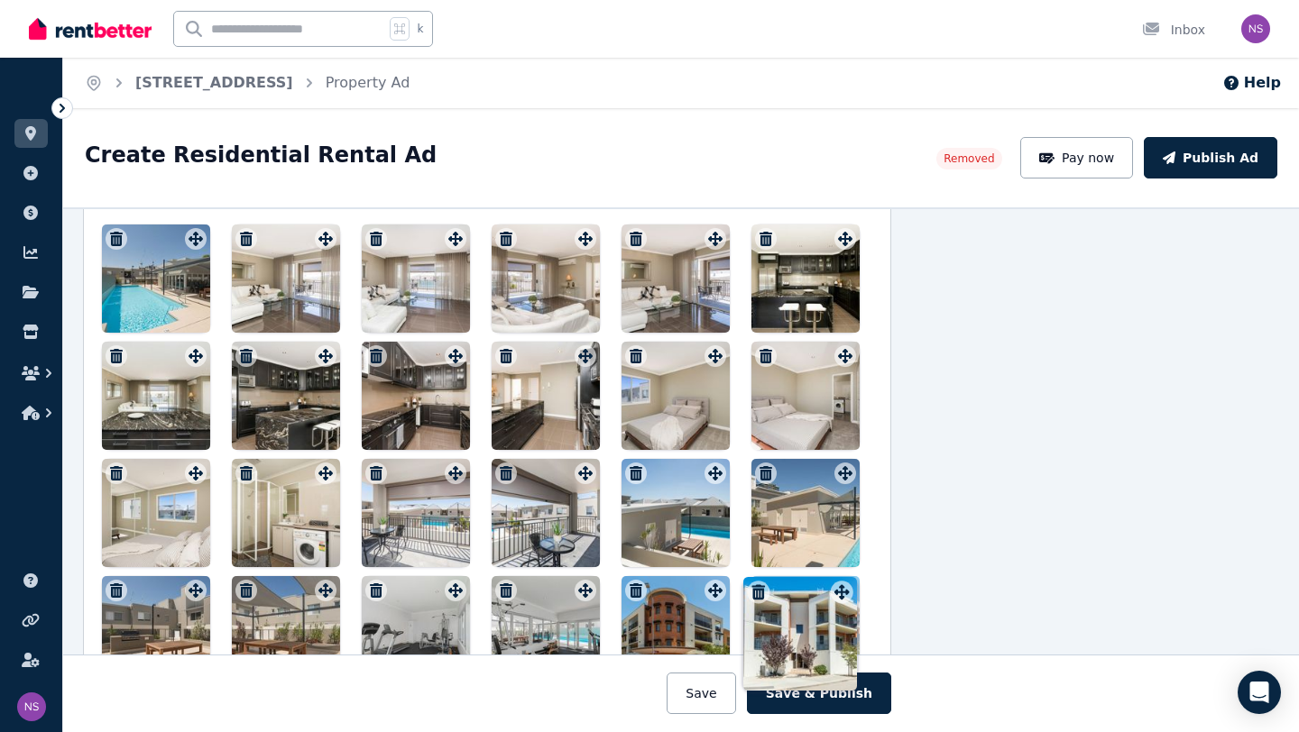
drag, startPoint x: 324, startPoint y: 241, endPoint x: 838, endPoint y: 577, distance: 614.5
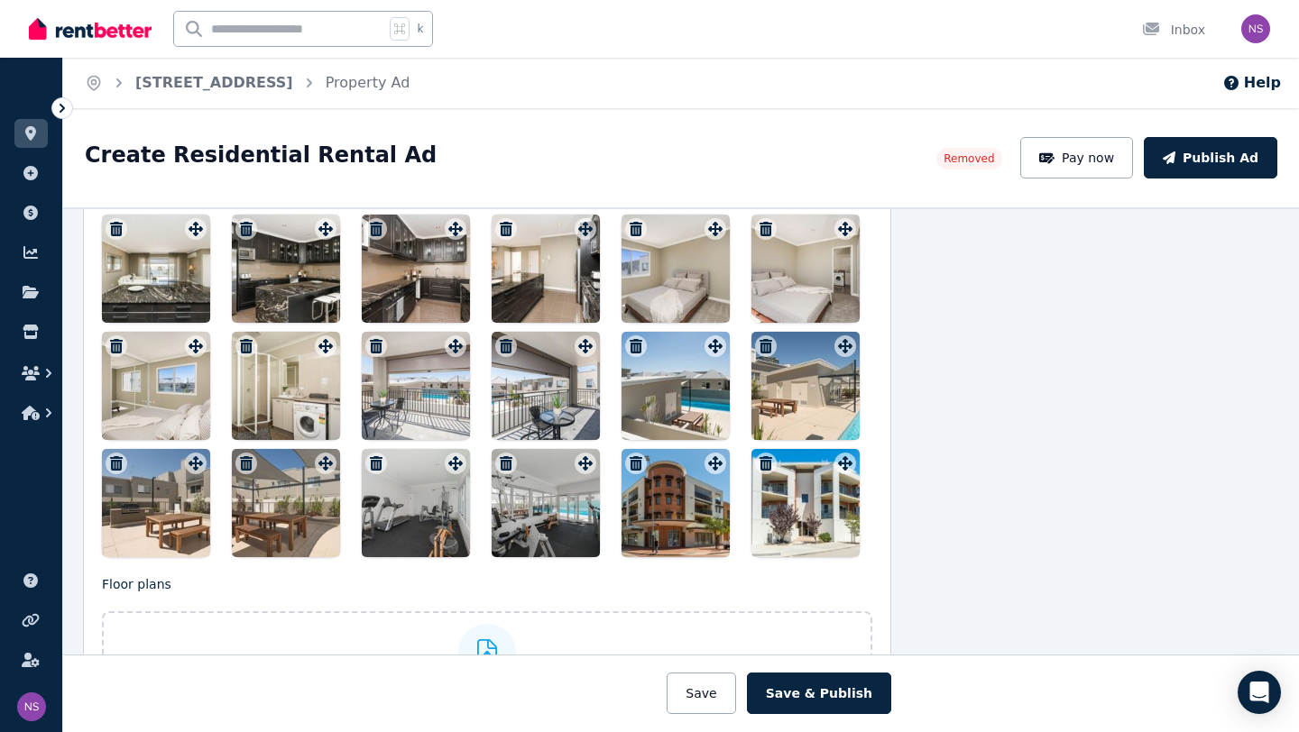
scroll to position [2233, 194]
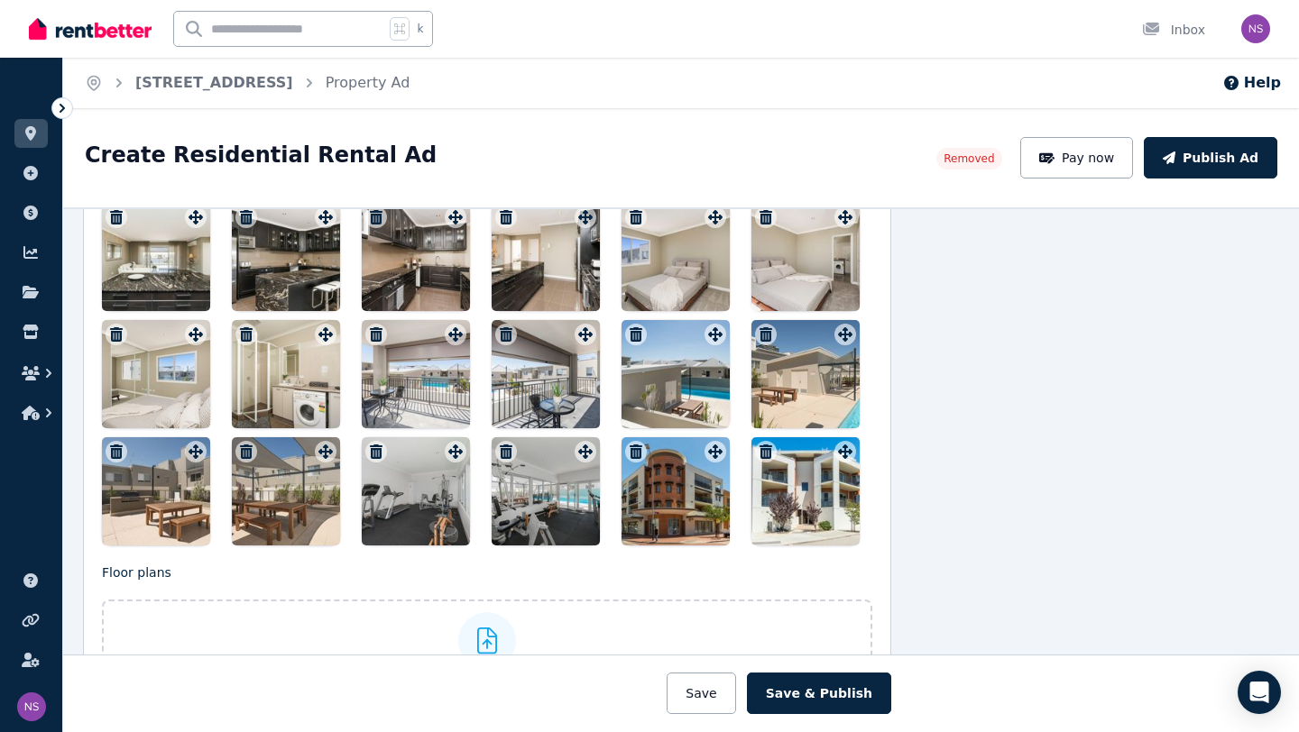
click at [802, 407] on div at bounding box center [805, 374] width 108 height 108
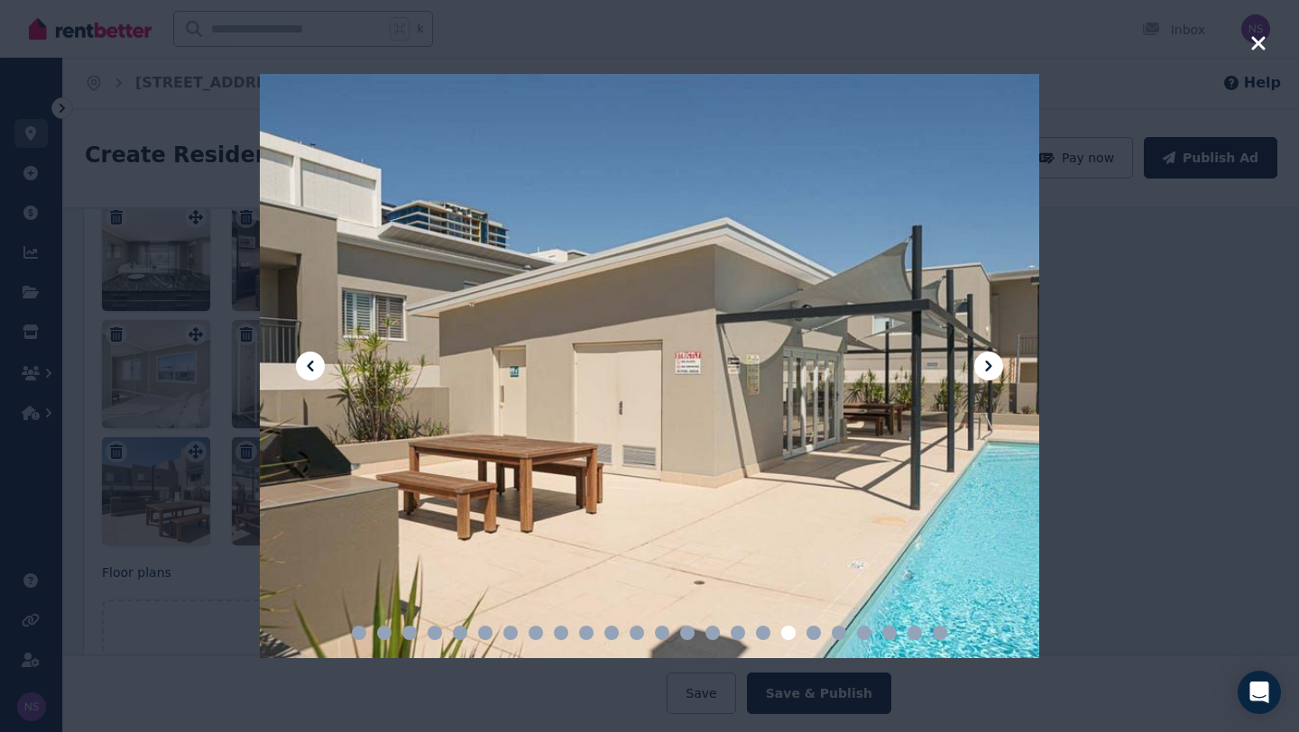
click at [1258, 42] on icon "button" at bounding box center [1258, 43] width 14 height 14
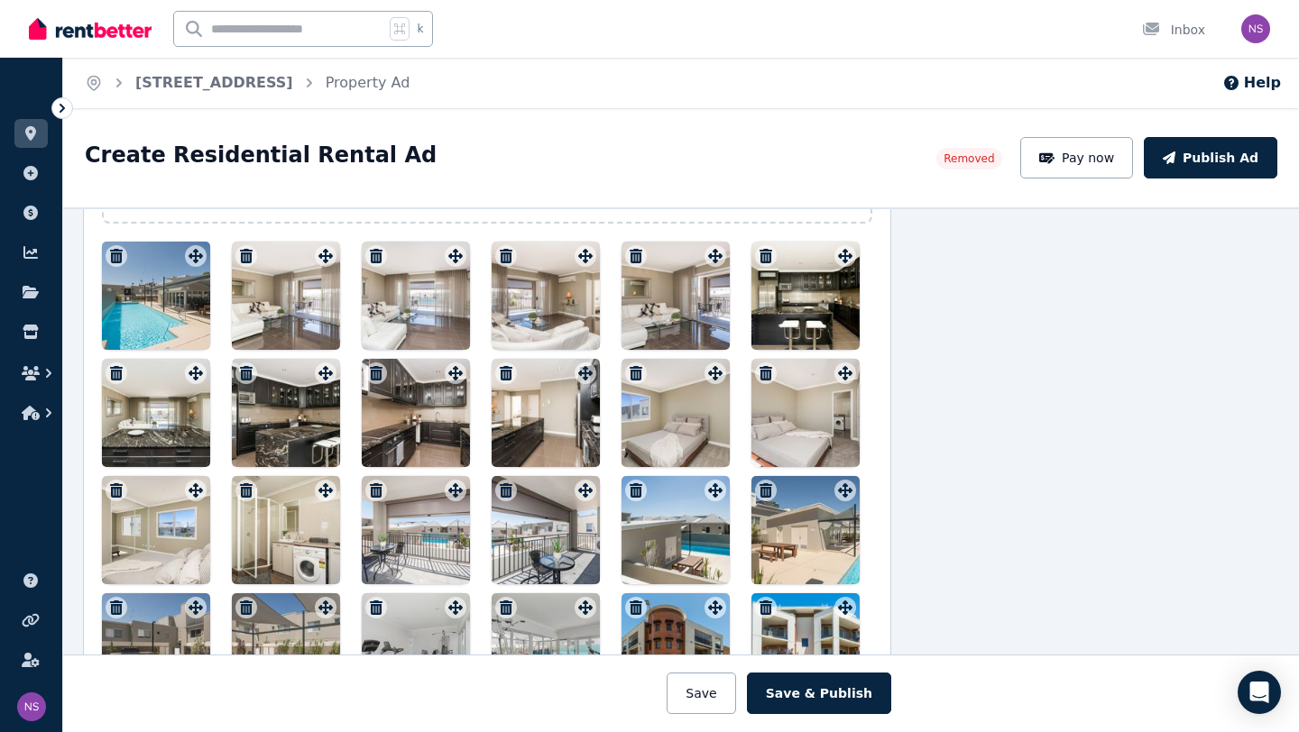
scroll to position [2078, 194]
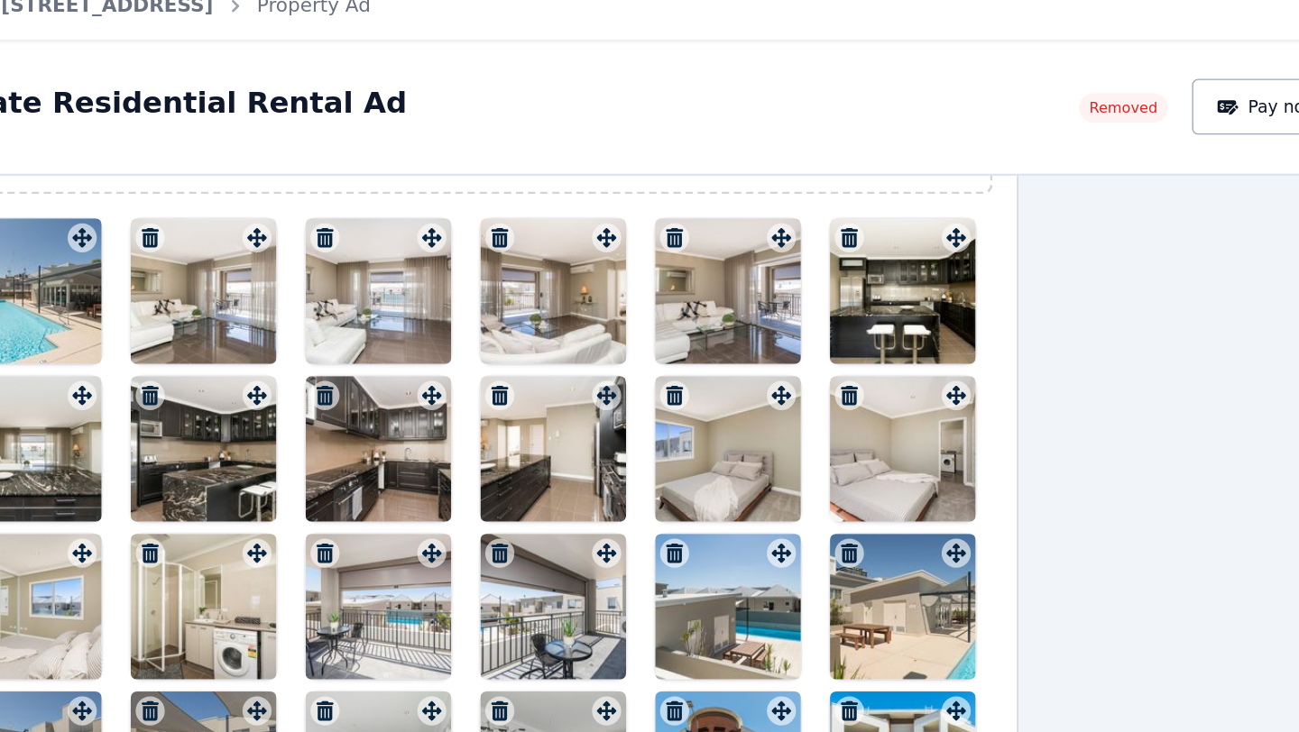
click at [290, 305] on div at bounding box center [286, 295] width 108 height 108
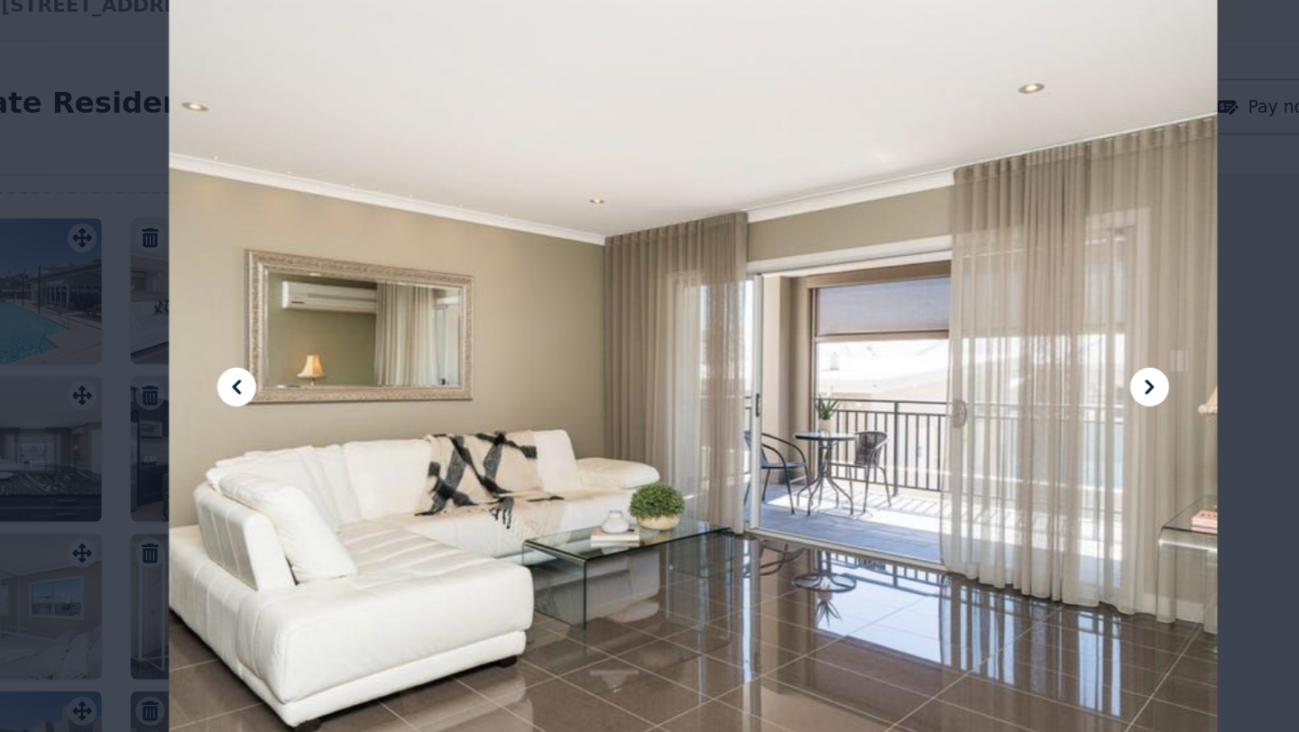
click at [991, 363] on icon at bounding box center [989, 366] width 22 height 22
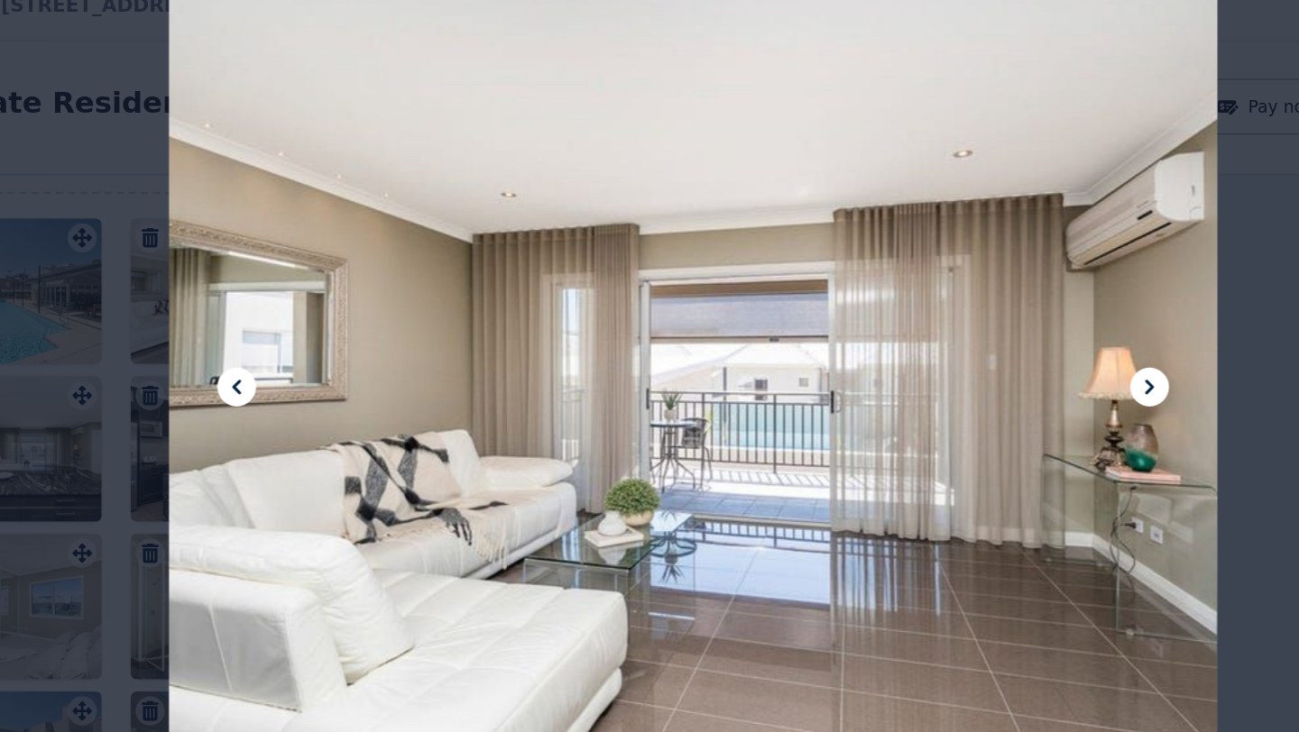
click at [991, 363] on icon at bounding box center [989, 366] width 22 height 22
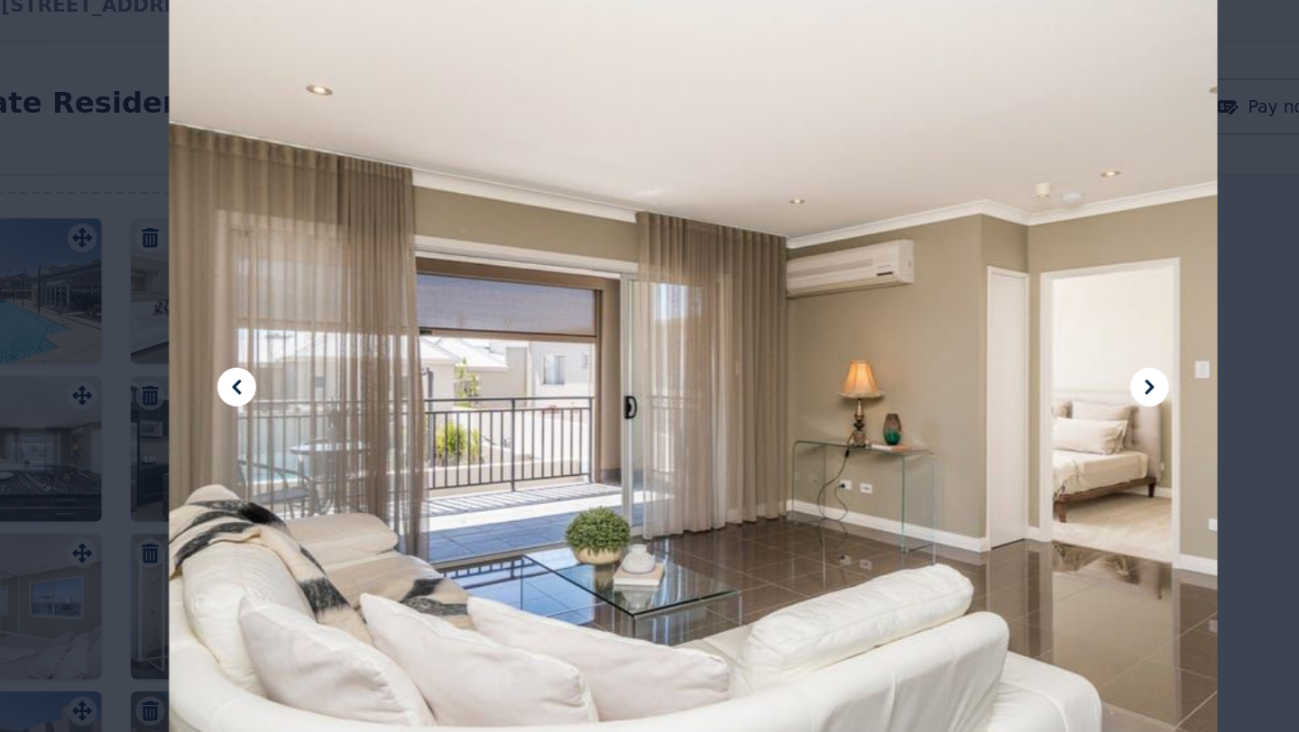
click at [991, 363] on icon at bounding box center [989, 366] width 22 height 22
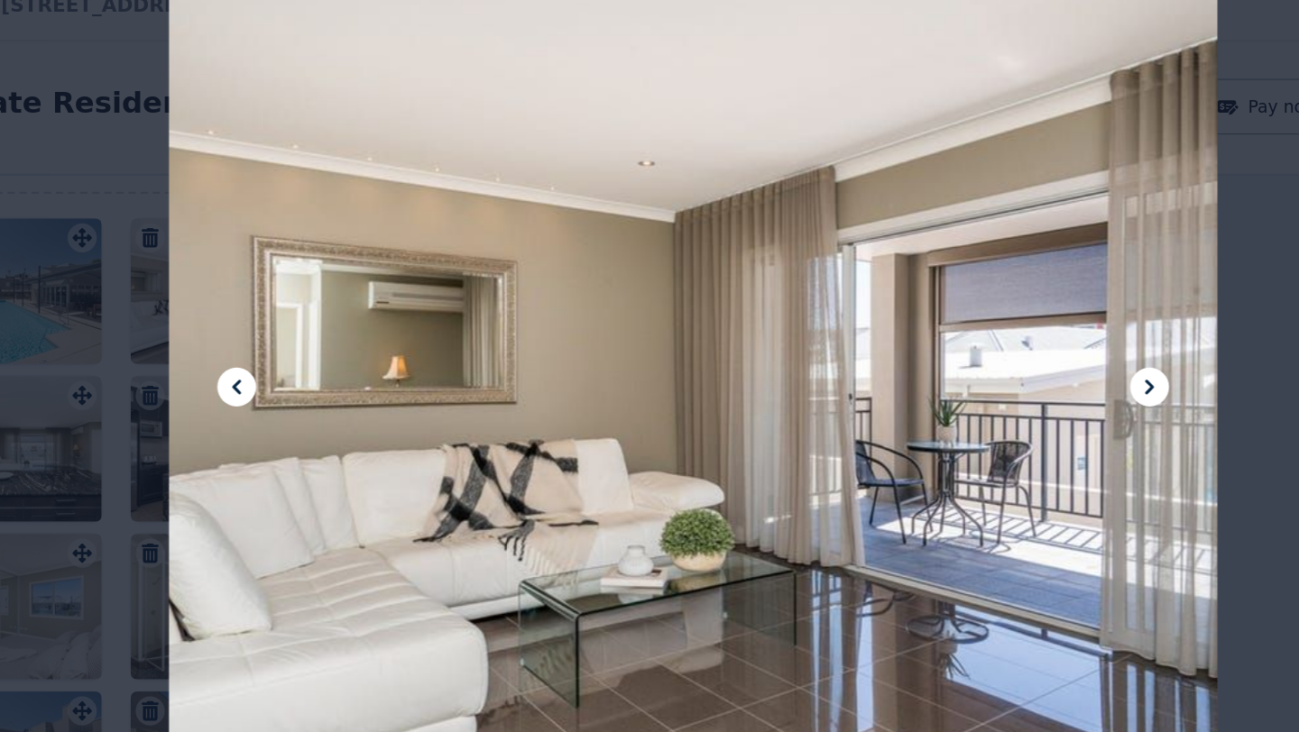
click at [319, 366] on icon at bounding box center [310, 366] width 22 height 22
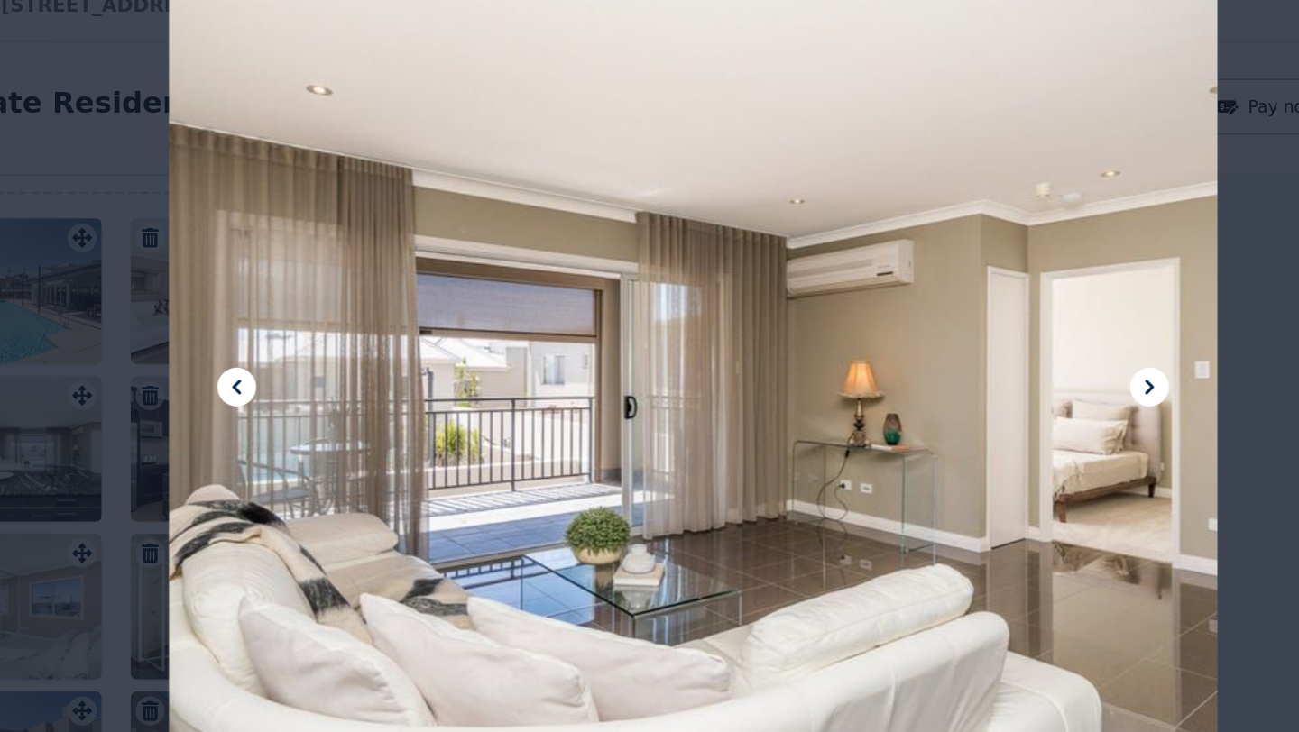
click at [319, 366] on icon at bounding box center [310, 366] width 22 height 22
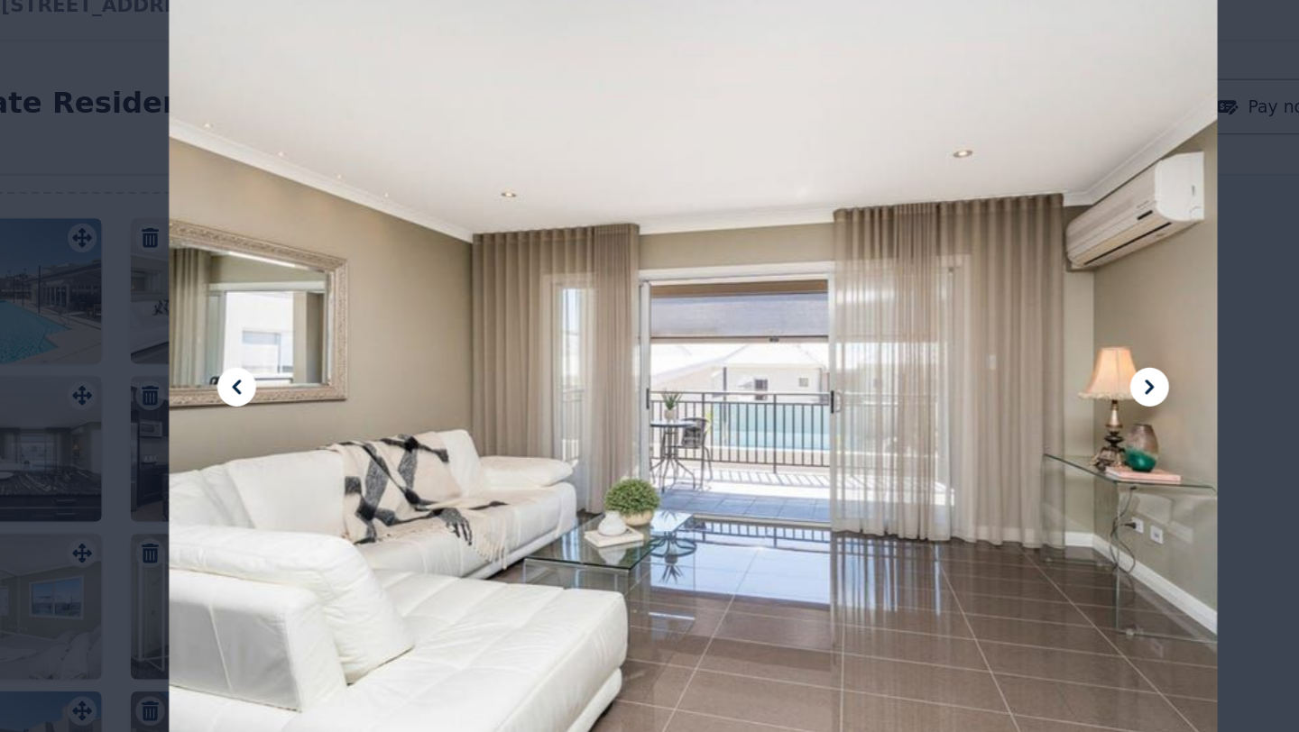
click at [319, 366] on icon at bounding box center [310, 366] width 22 height 22
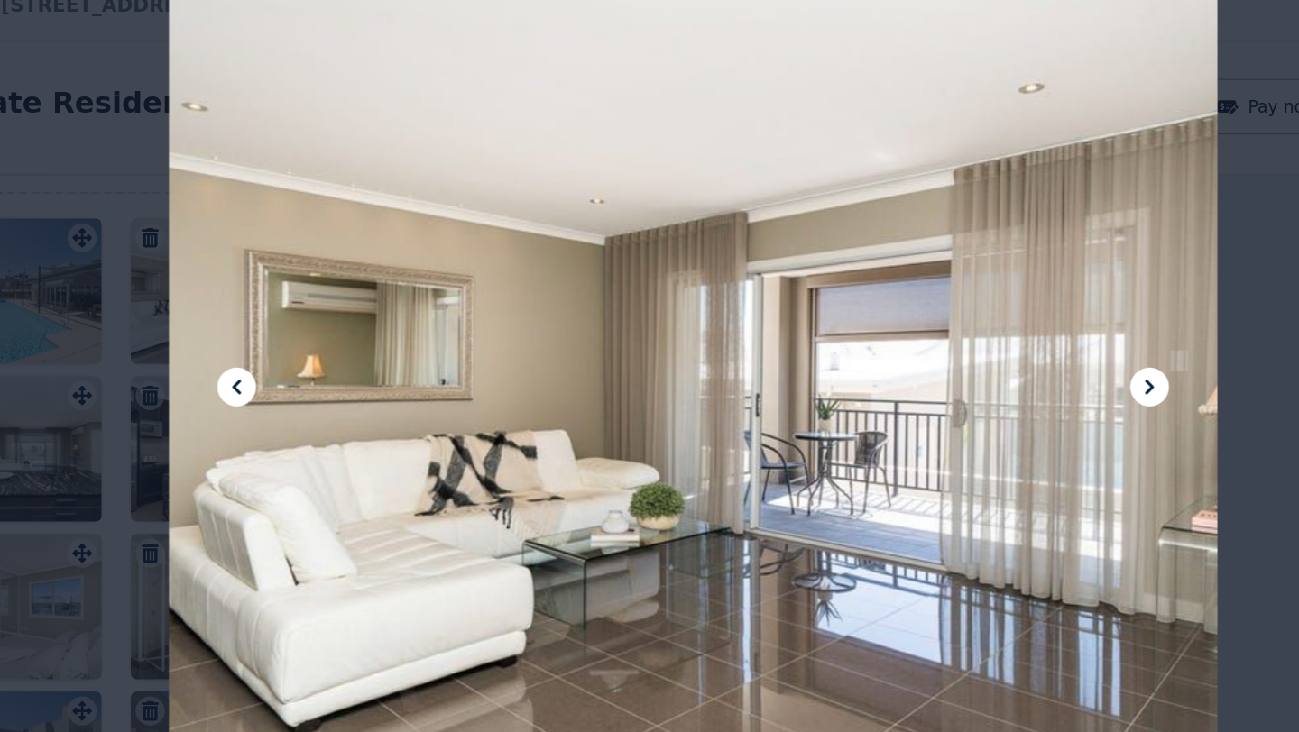
click at [989, 364] on icon at bounding box center [988, 366] width 6 height 11
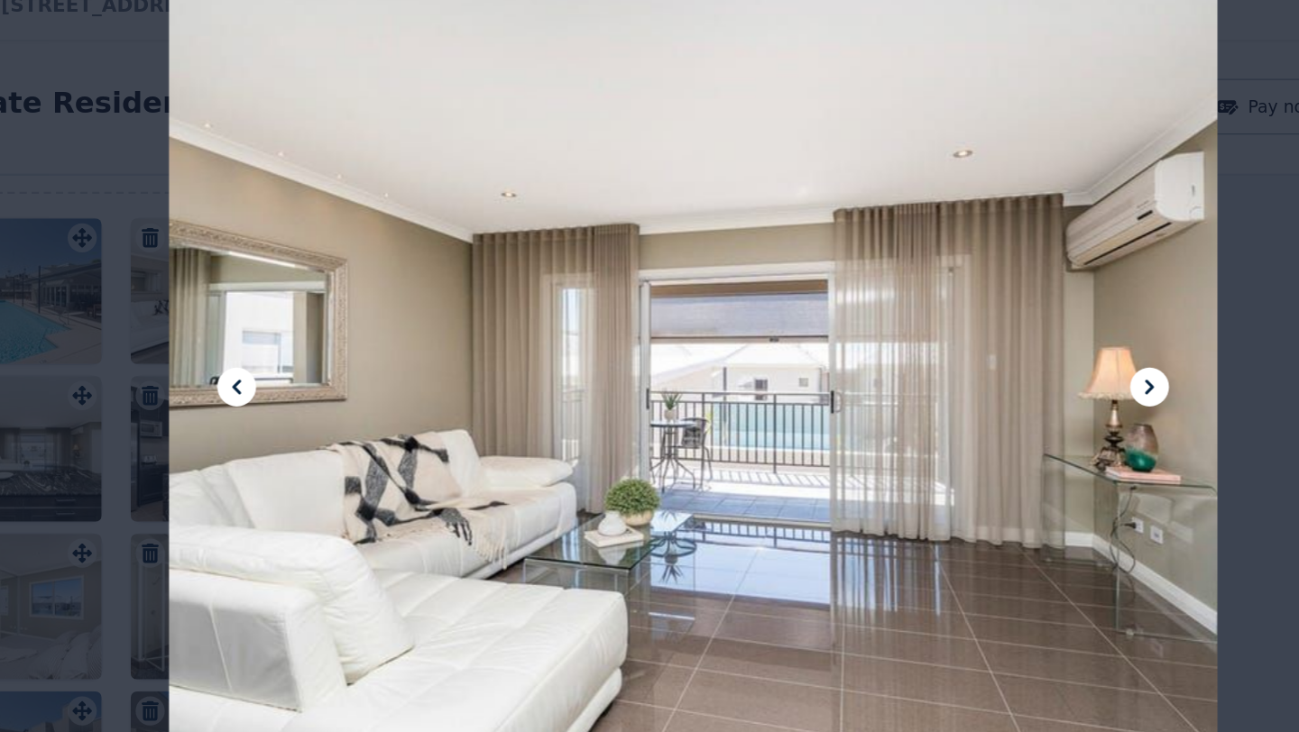
click at [989, 364] on icon at bounding box center [988, 366] width 6 height 11
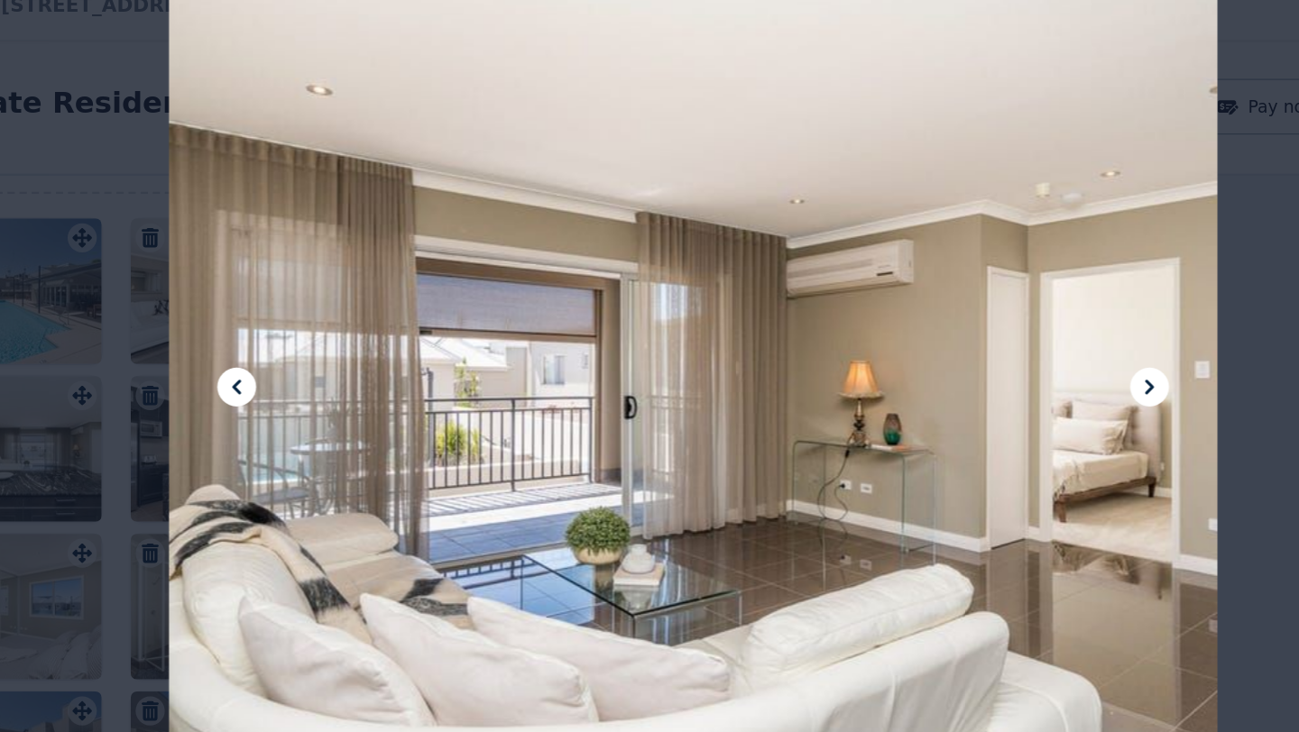
click at [989, 364] on icon at bounding box center [988, 366] width 6 height 11
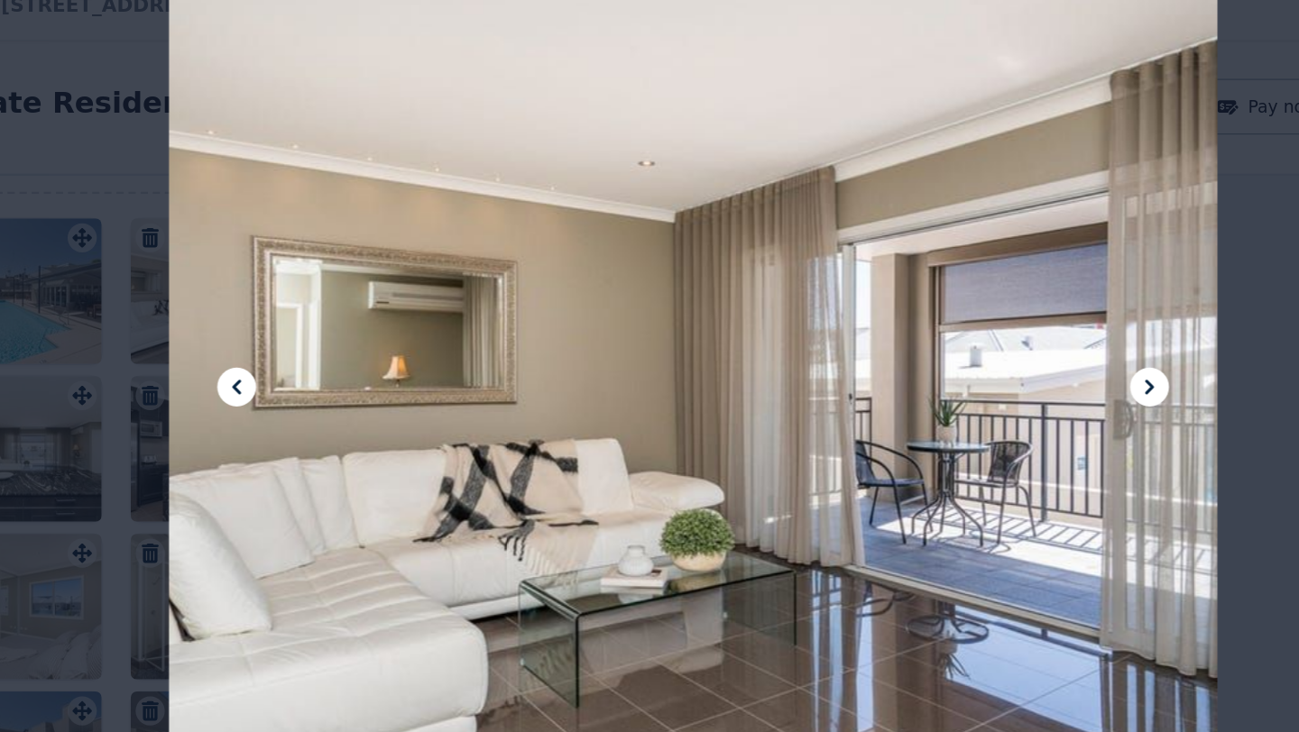
click at [1067, 109] on div at bounding box center [649, 366] width 1299 height 732
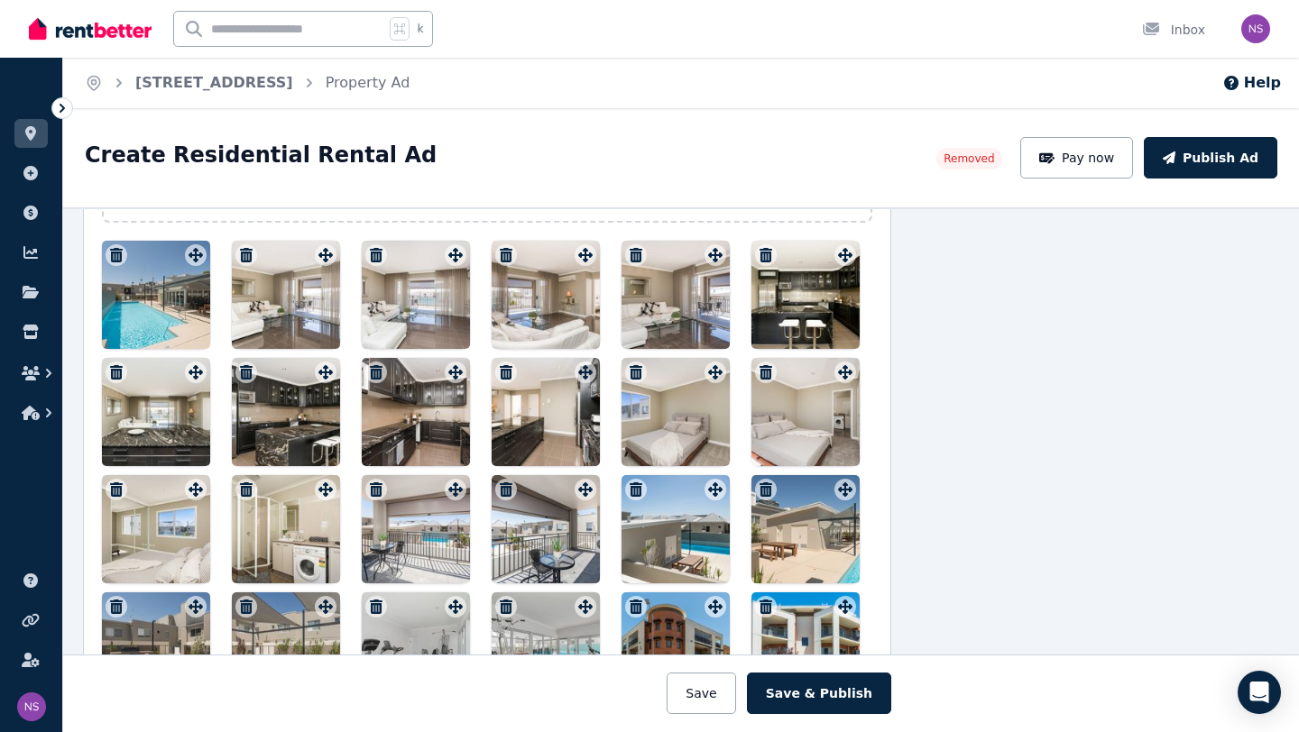
click at [265, 304] on div at bounding box center [286, 295] width 108 height 108
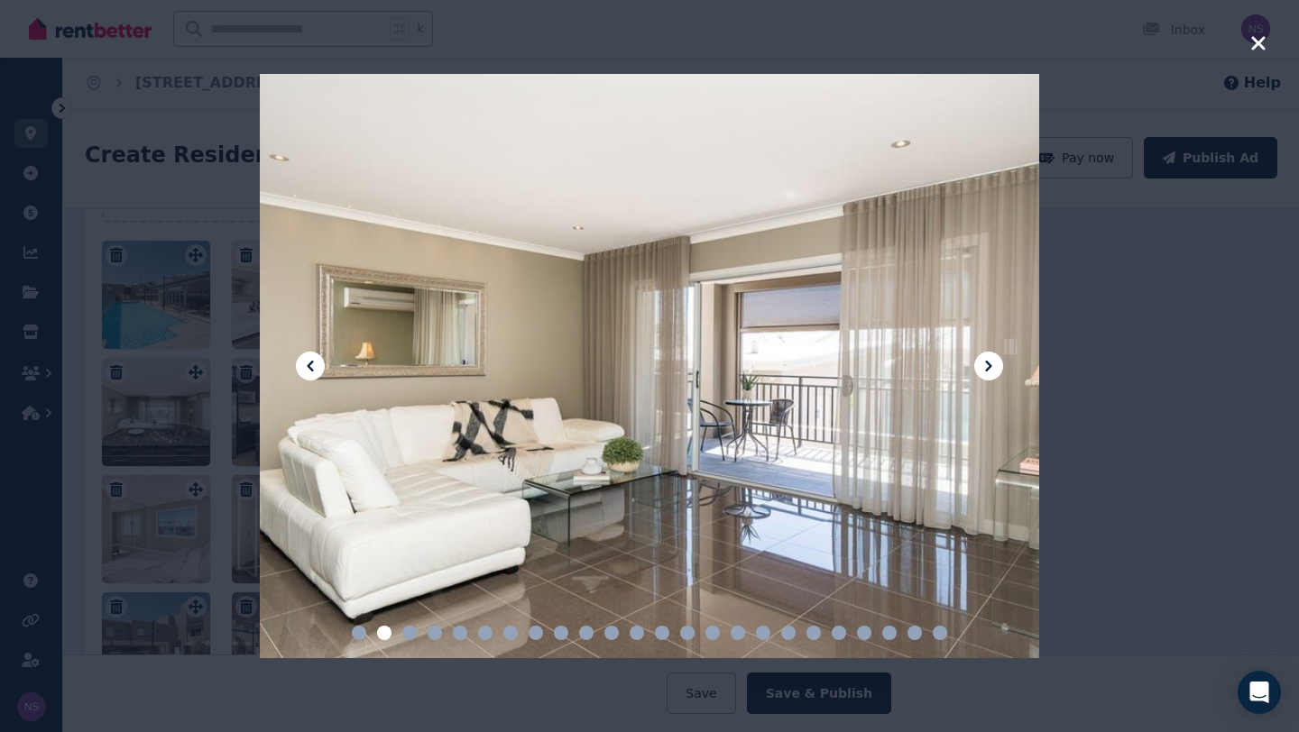
click at [310, 362] on icon at bounding box center [310, 366] width 22 height 22
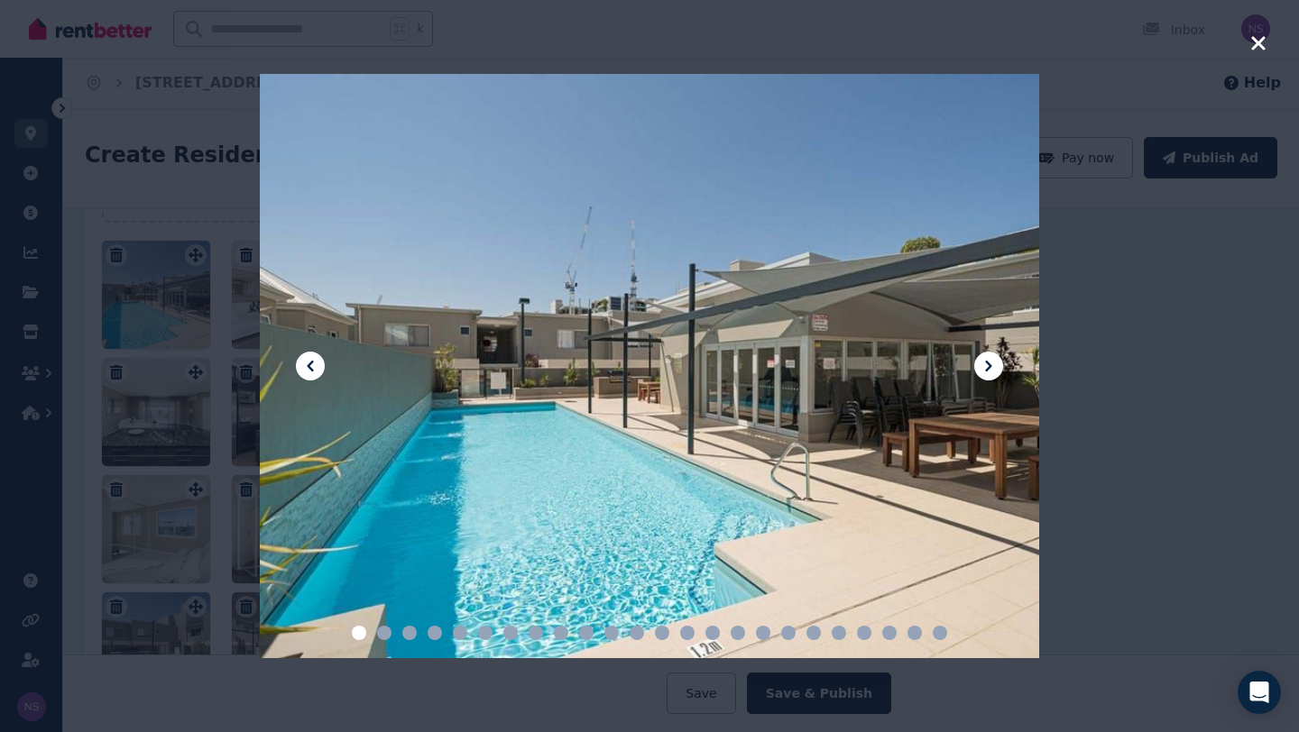
click at [987, 366] on icon at bounding box center [989, 366] width 22 height 22
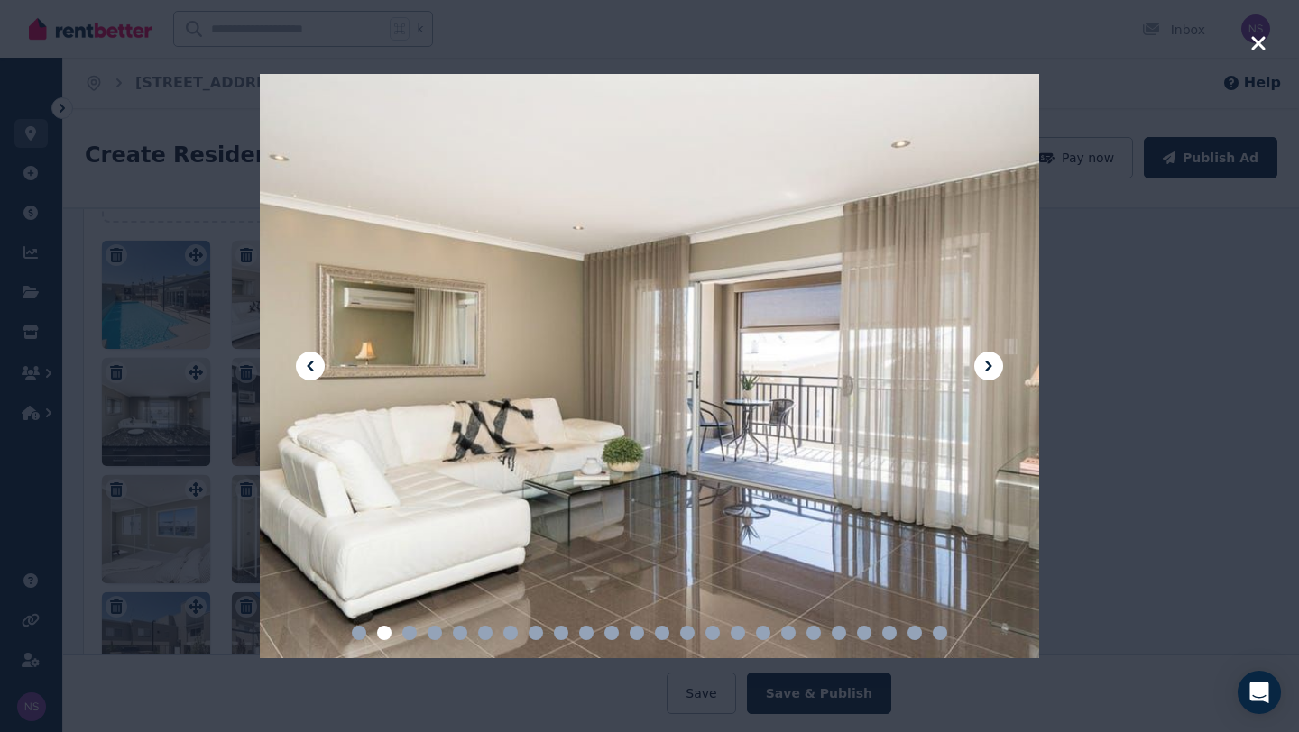
click at [987, 366] on icon at bounding box center [989, 366] width 22 height 22
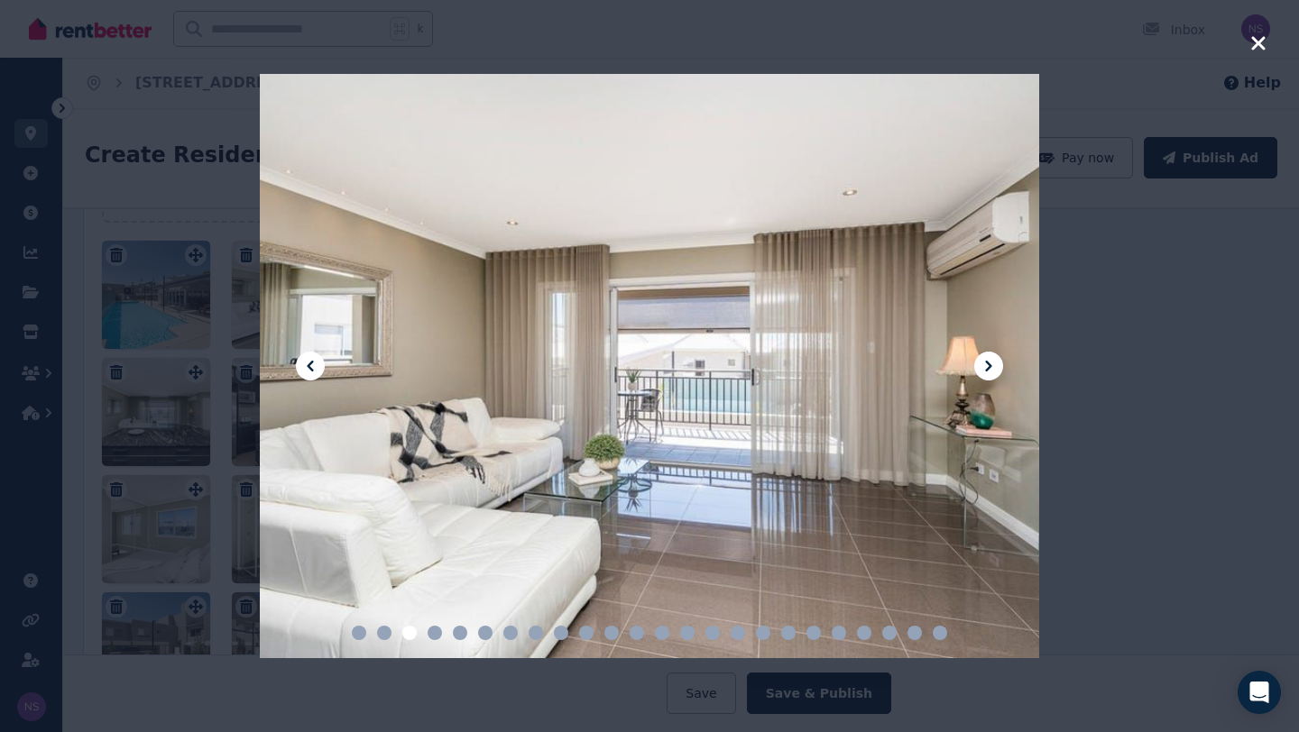
click at [987, 366] on icon at bounding box center [989, 366] width 22 height 22
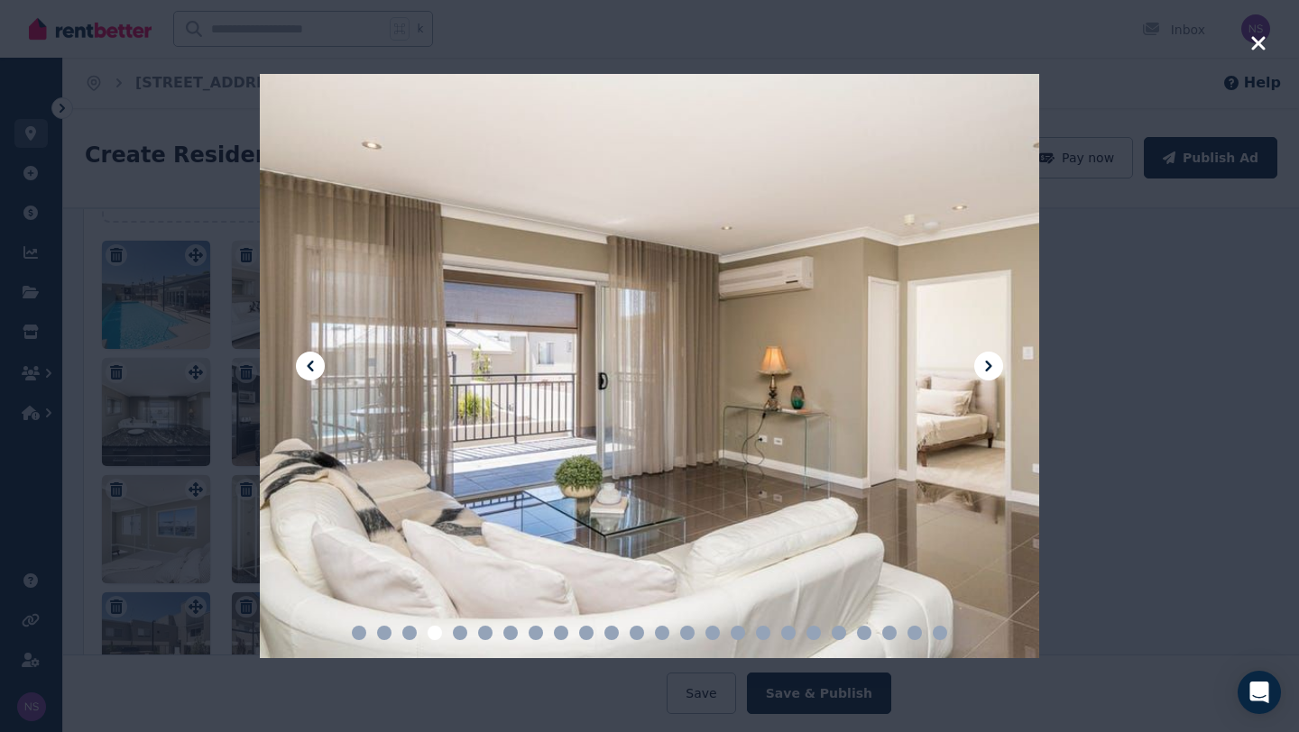
click at [987, 366] on icon at bounding box center [989, 366] width 22 height 22
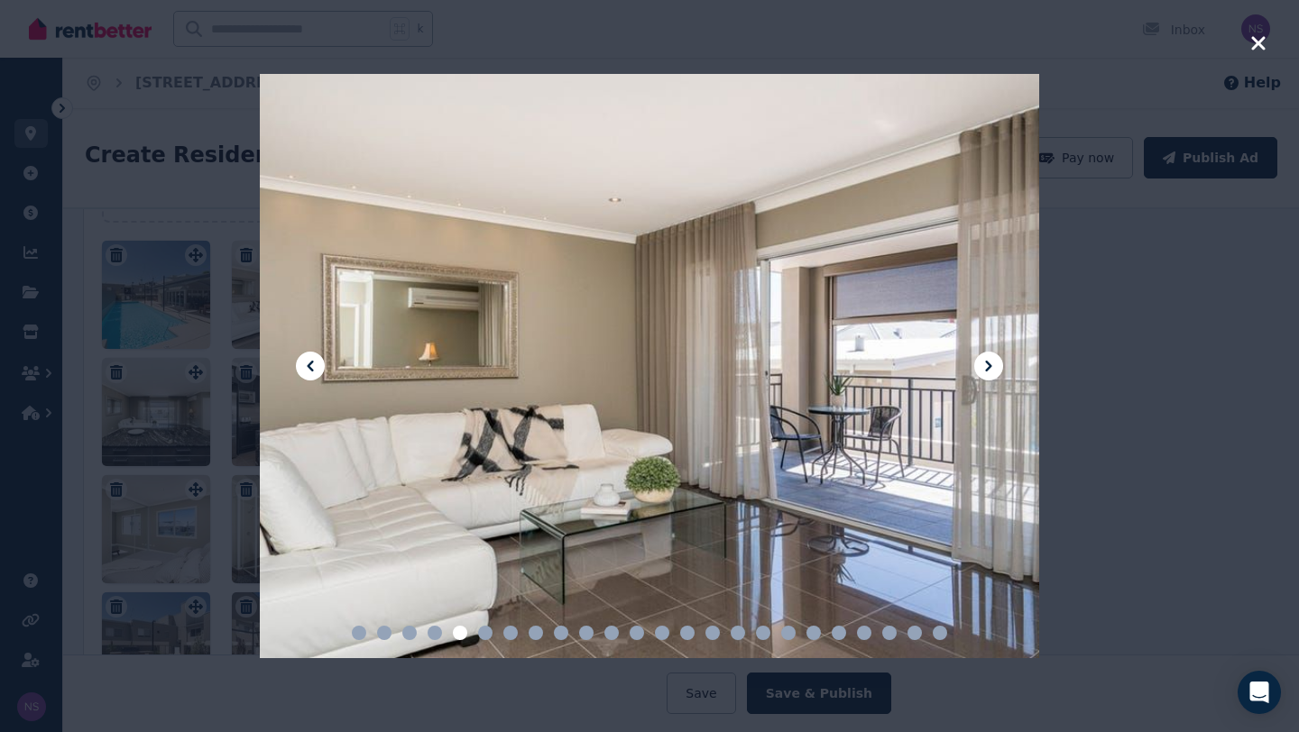
click at [987, 366] on icon at bounding box center [989, 366] width 22 height 22
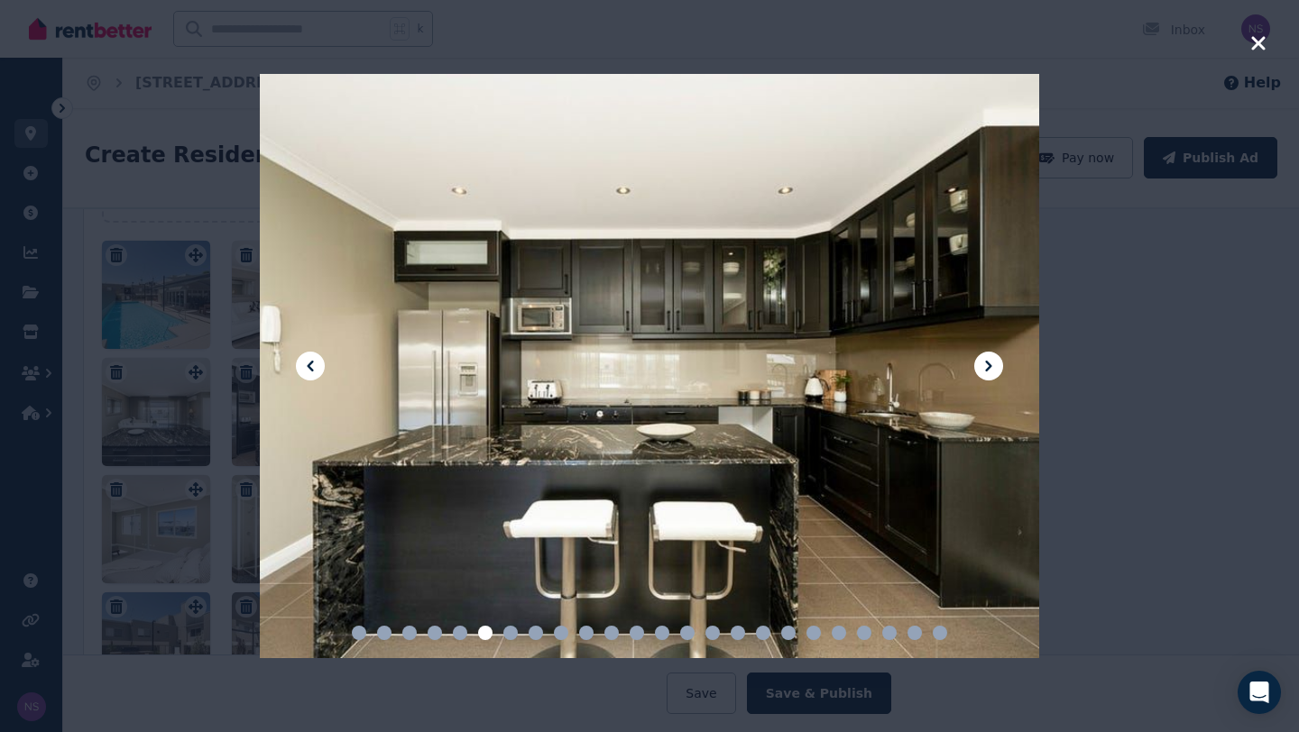
click at [987, 366] on icon at bounding box center [989, 366] width 22 height 22
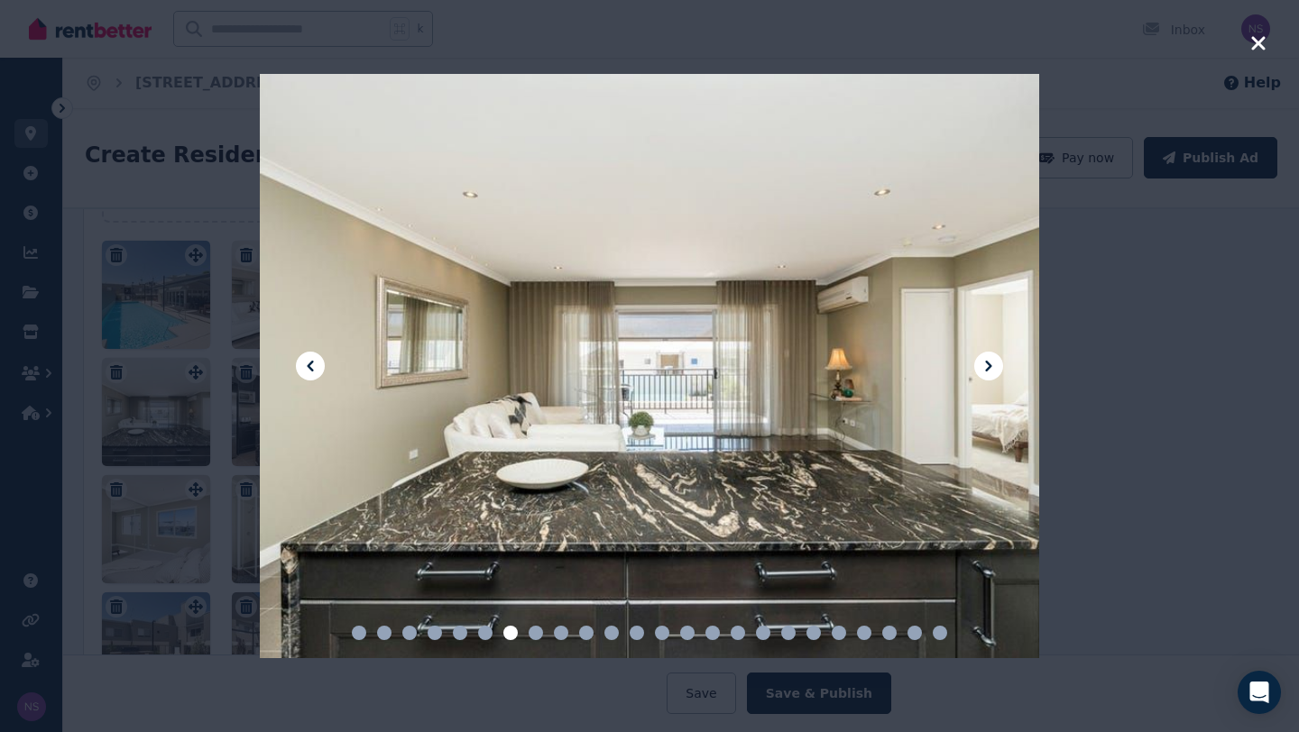
click at [987, 366] on icon at bounding box center [989, 366] width 22 height 22
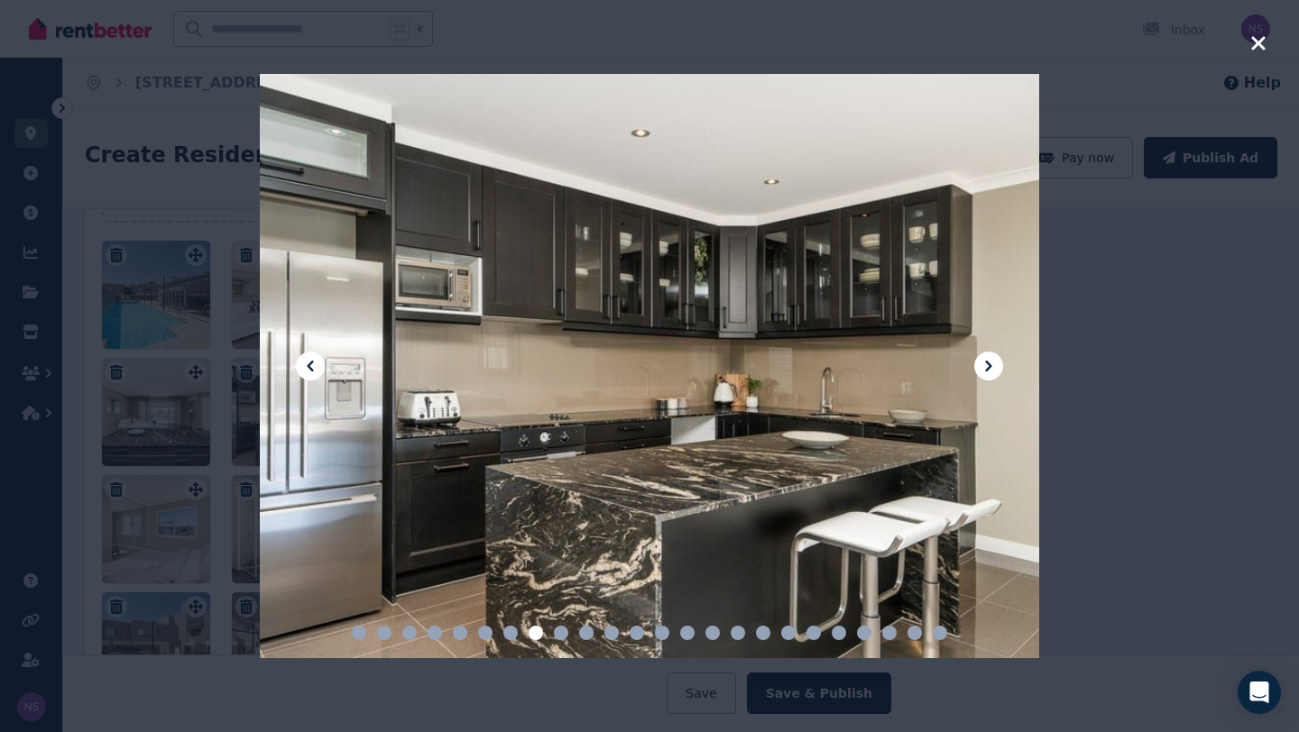
click at [987, 366] on icon at bounding box center [989, 366] width 22 height 22
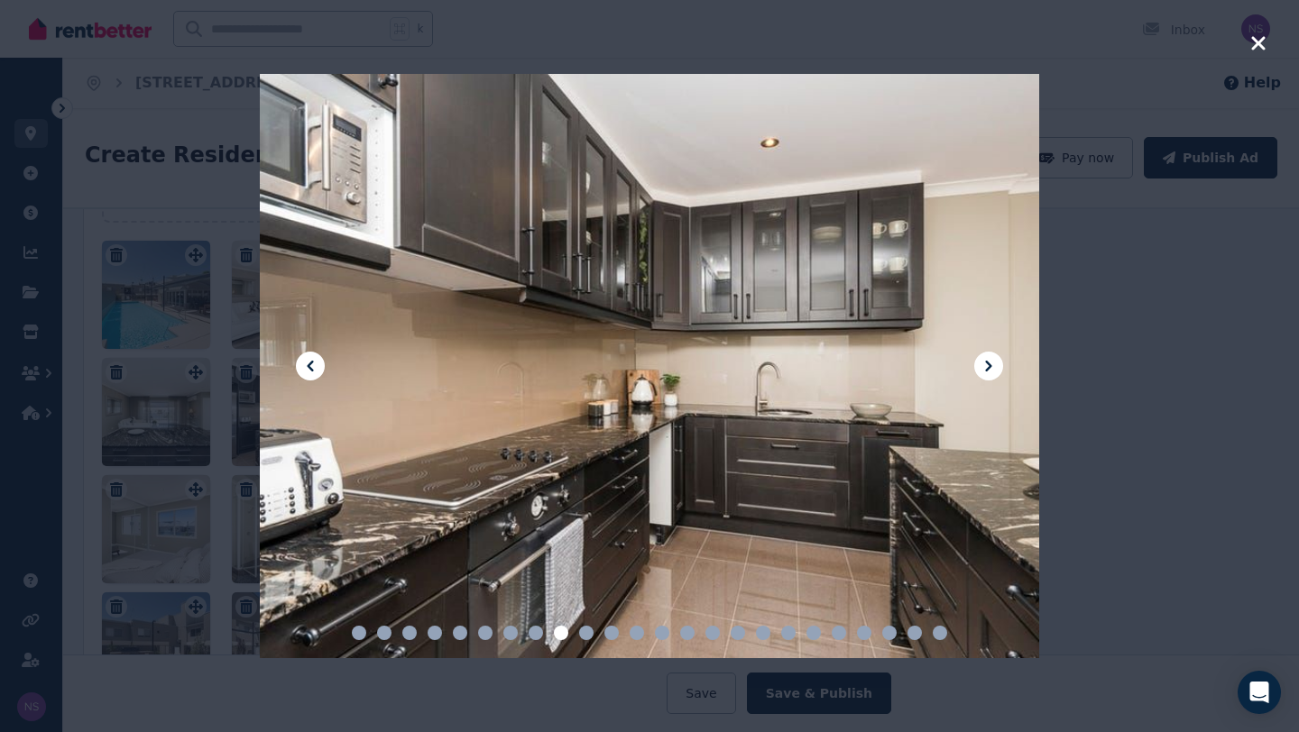
click at [987, 366] on icon at bounding box center [989, 366] width 22 height 22
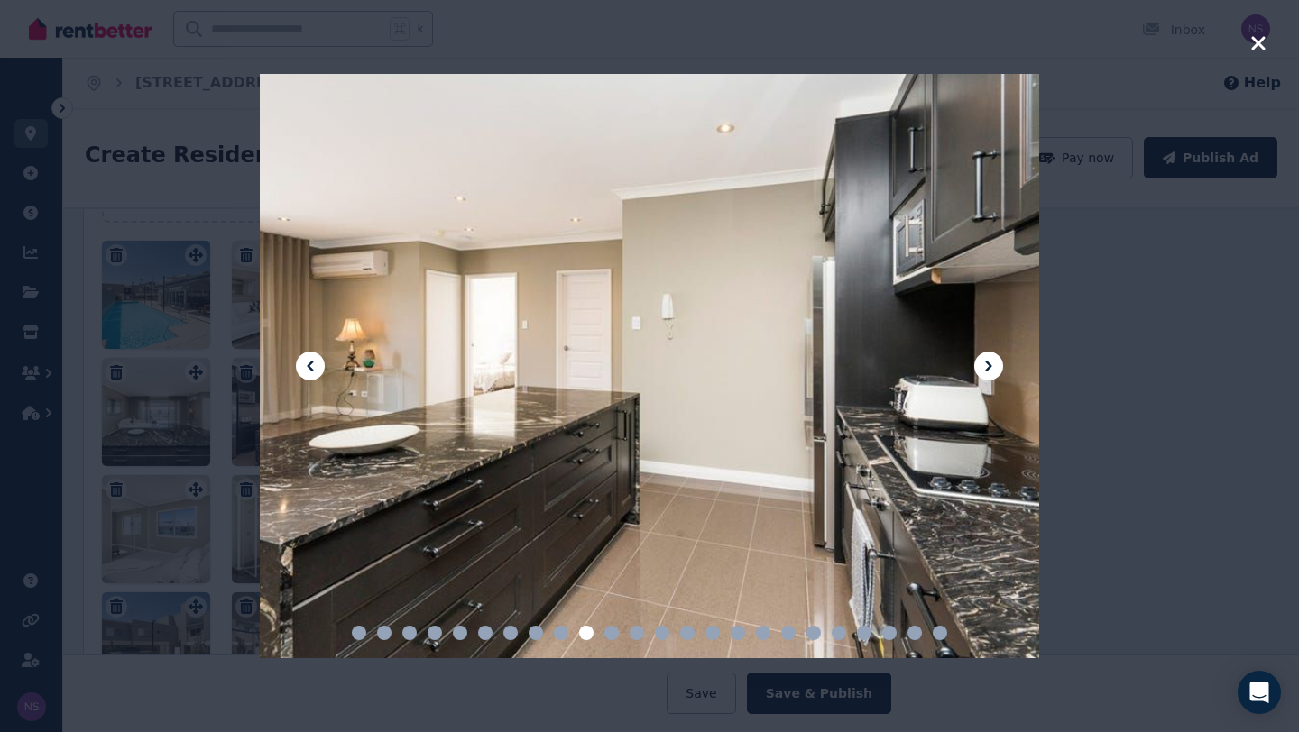
click at [1193, 333] on div at bounding box center [649, 366] width 1299 height 732
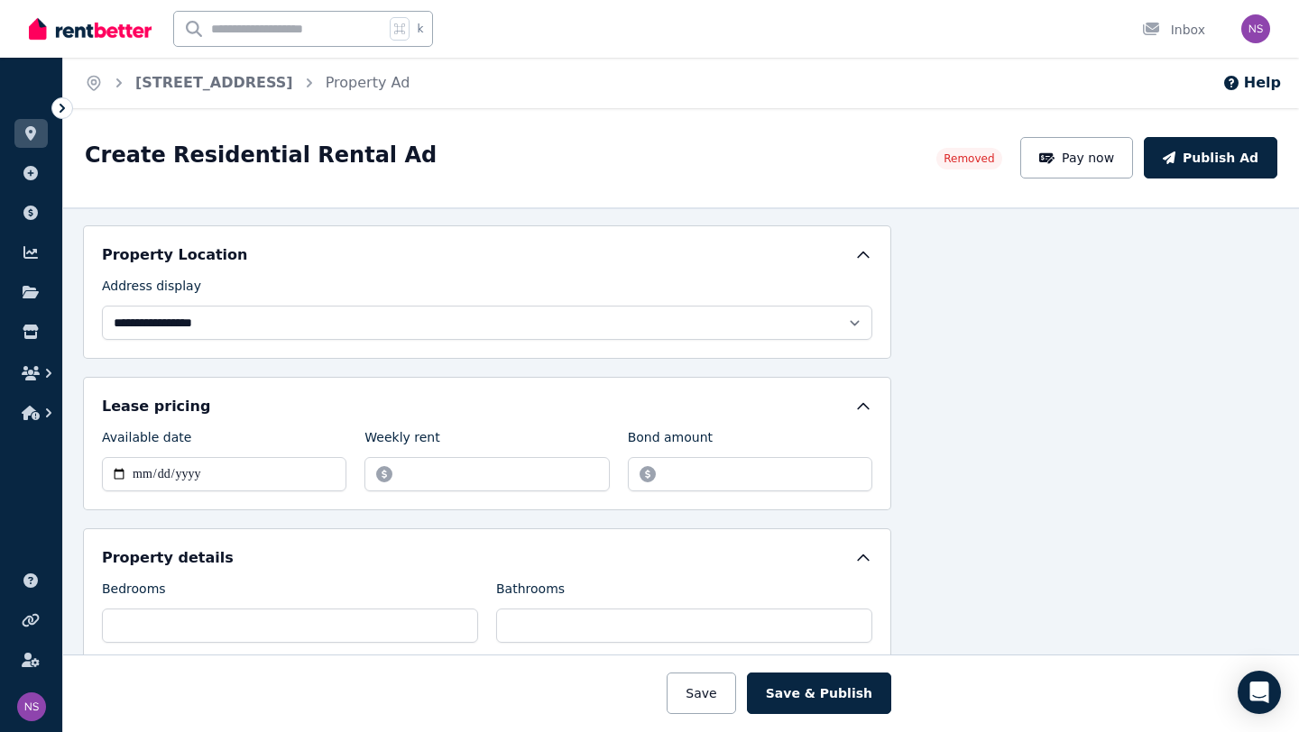
scroll to position [0, 194]
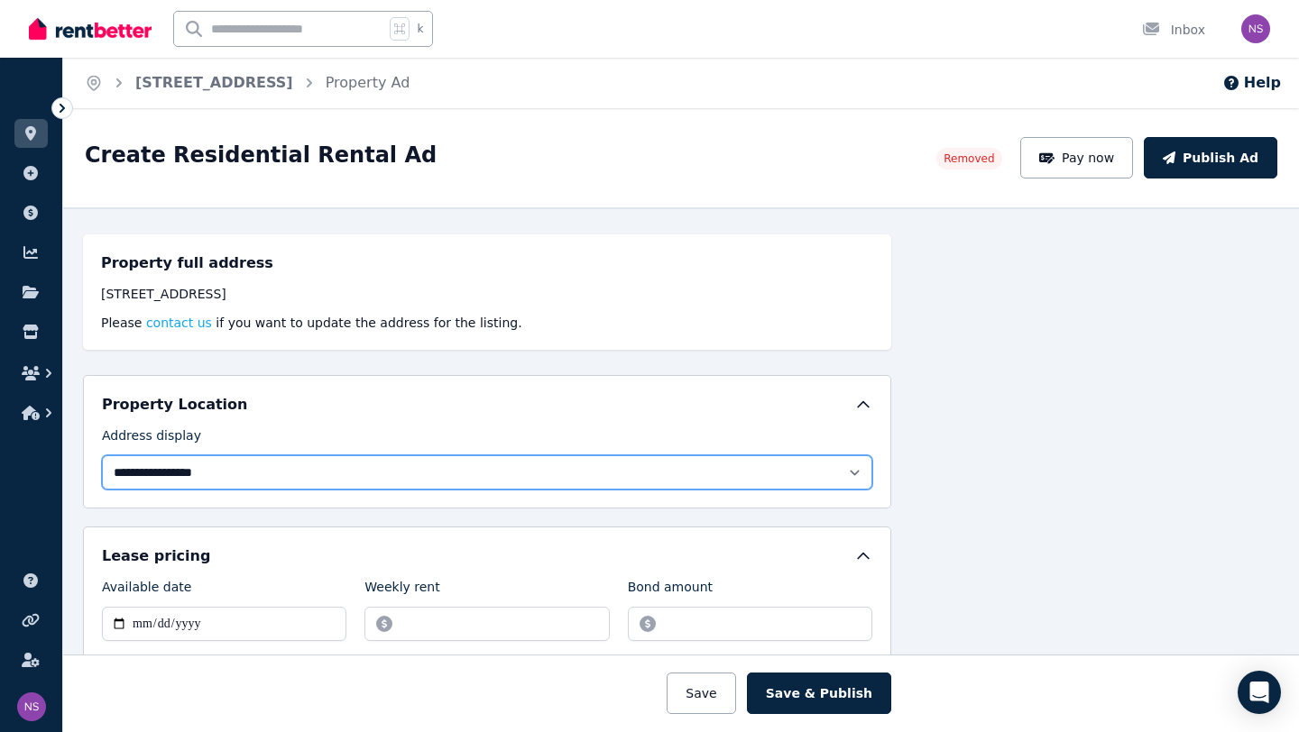
click at [506, 472] on select "**********" at bounding box center [487, 473] width 770 height 34
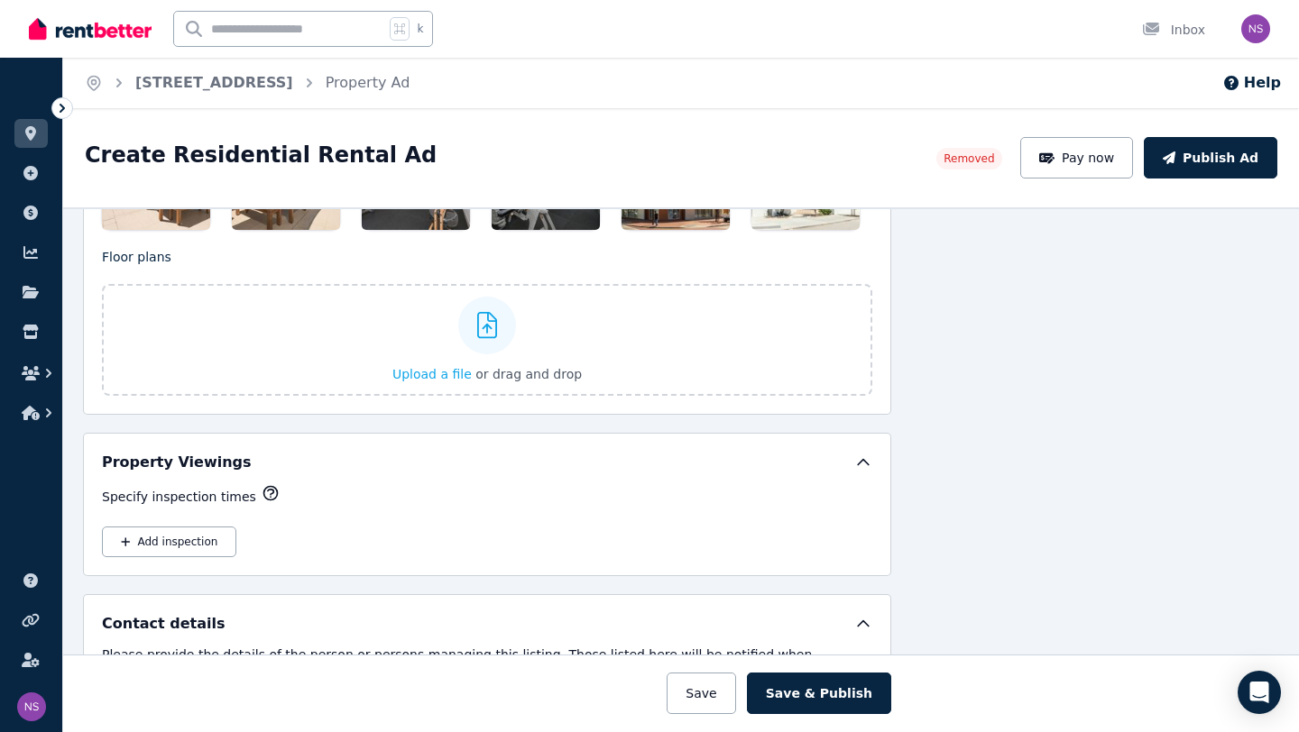
scroll to position [2583, 194]
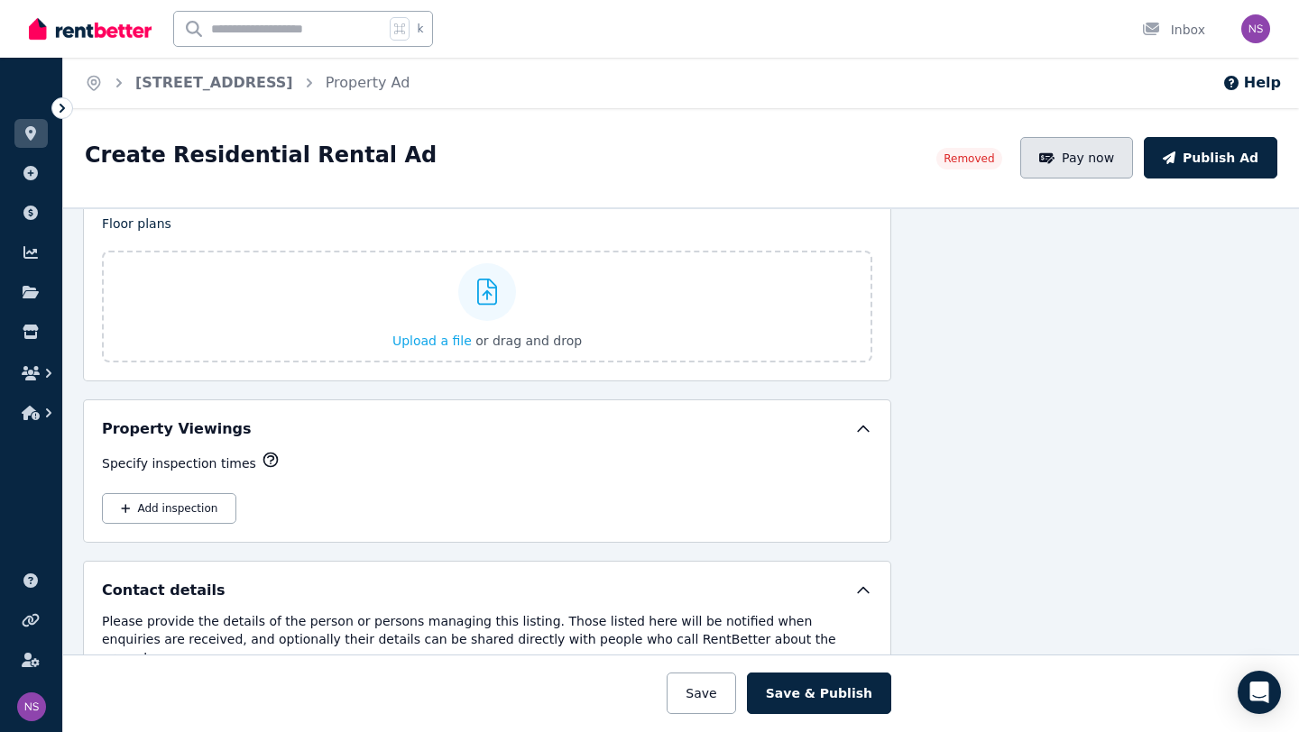
click at [1072, 163] on button "Pay now" at bounding box center [1077, 157] width 114 height 41
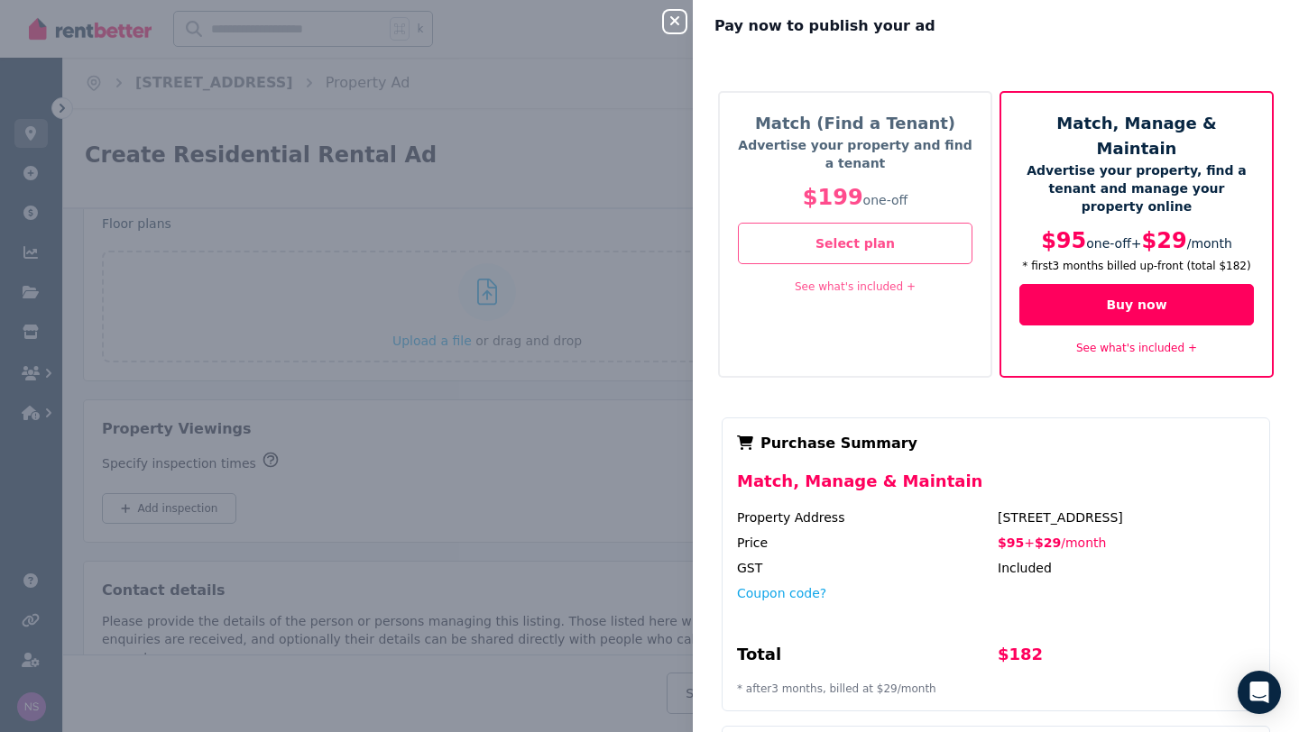
scroll to position [0, 0]
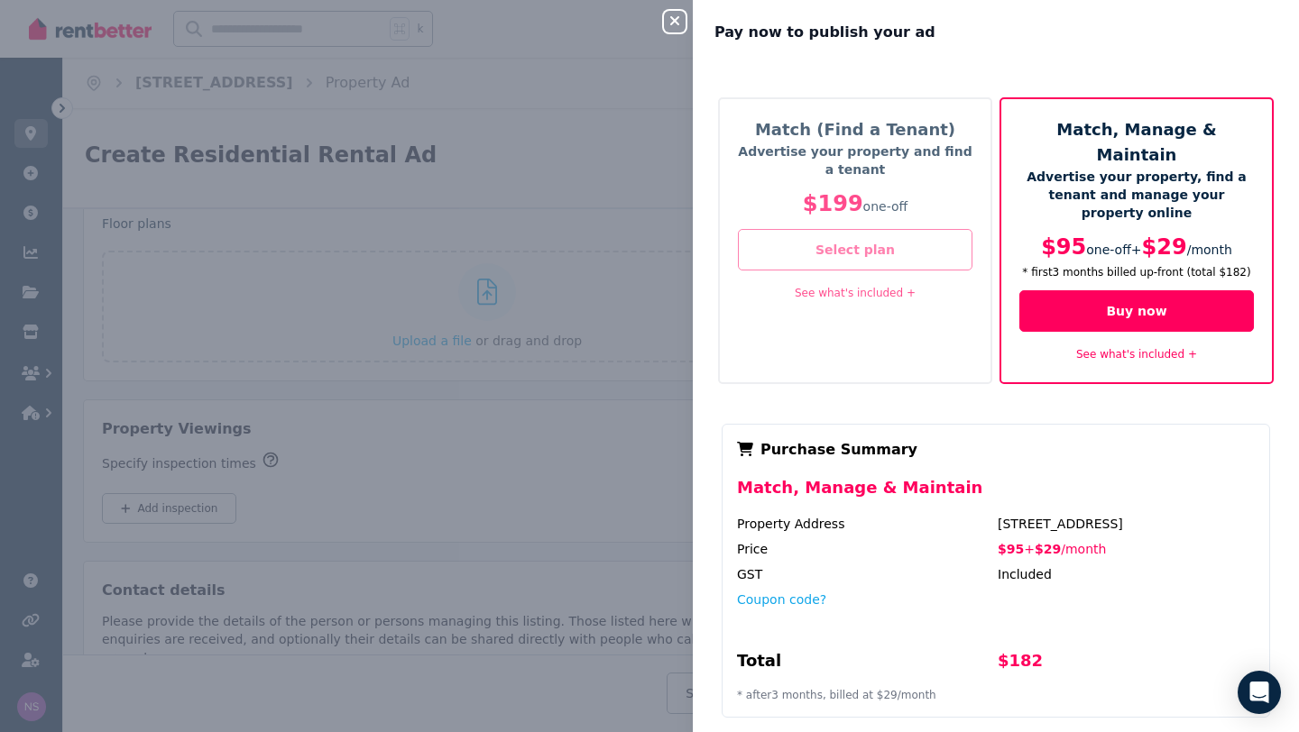
click at [860, 244] on button "Select plan" at bounding box center [855, 249] width 235 height 41
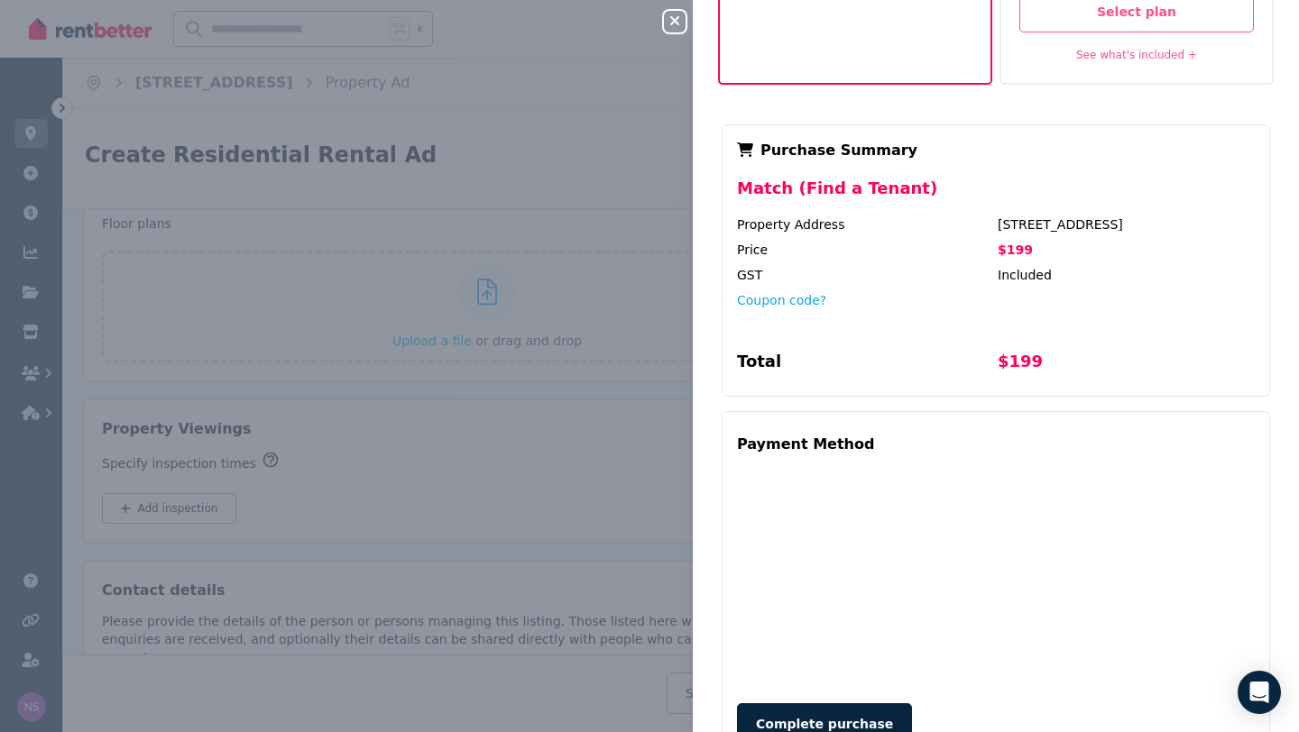
scroll to position [305, 0]
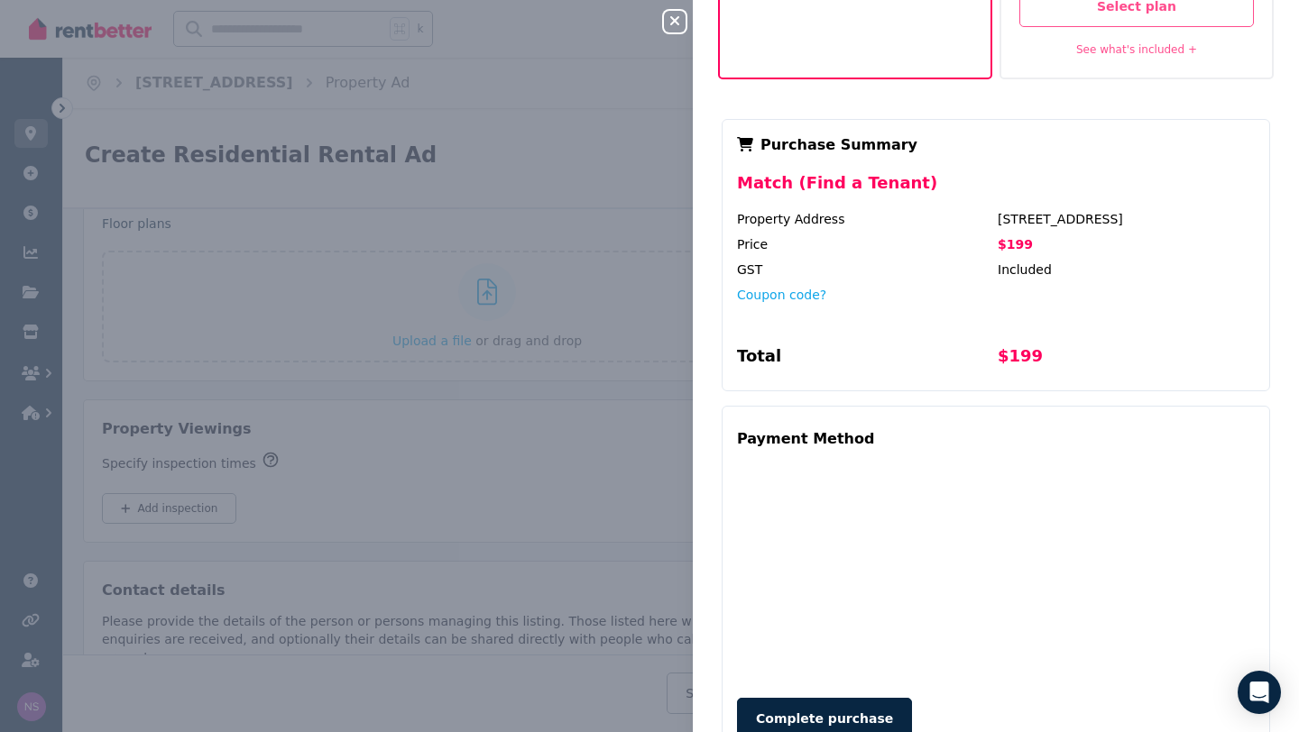
click at [1289, 327] on div "Match (Find a Tenant) Advertise your property and find a tenant $199 one-off Bu…" at bounding box center [996, 268] width 606 height 1017
